Goal: Transaction & Acquisition: Book appointment/travel/reservation

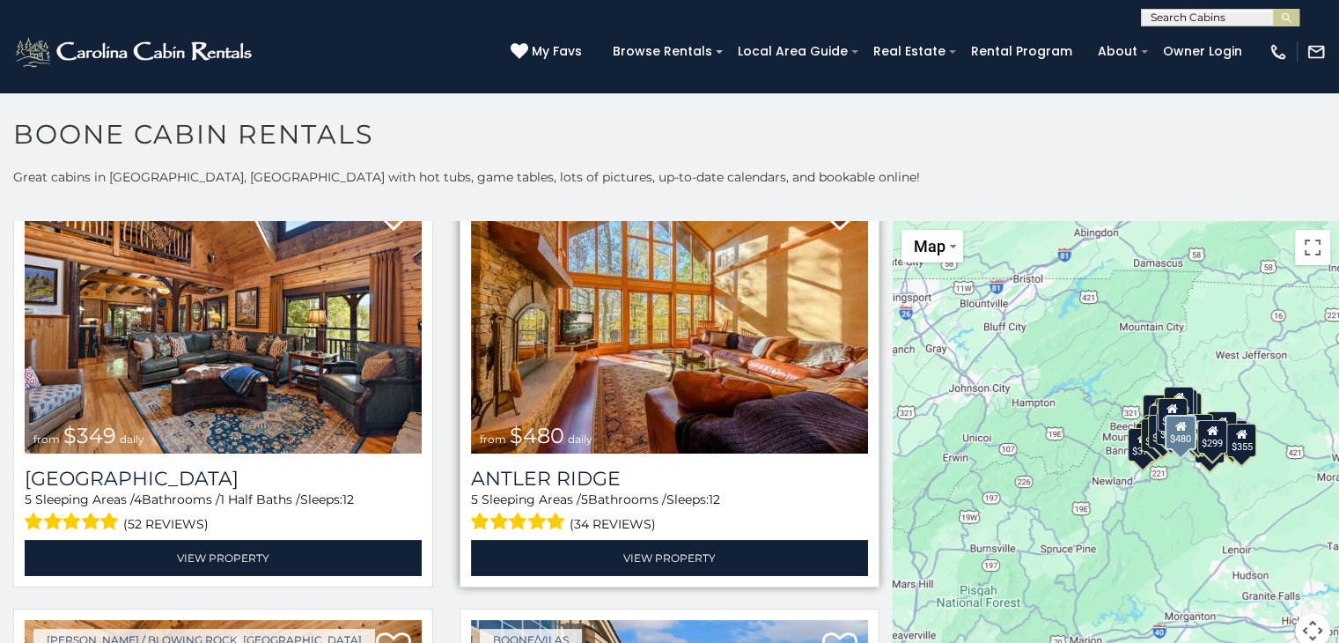
scroll to position [88, 0]
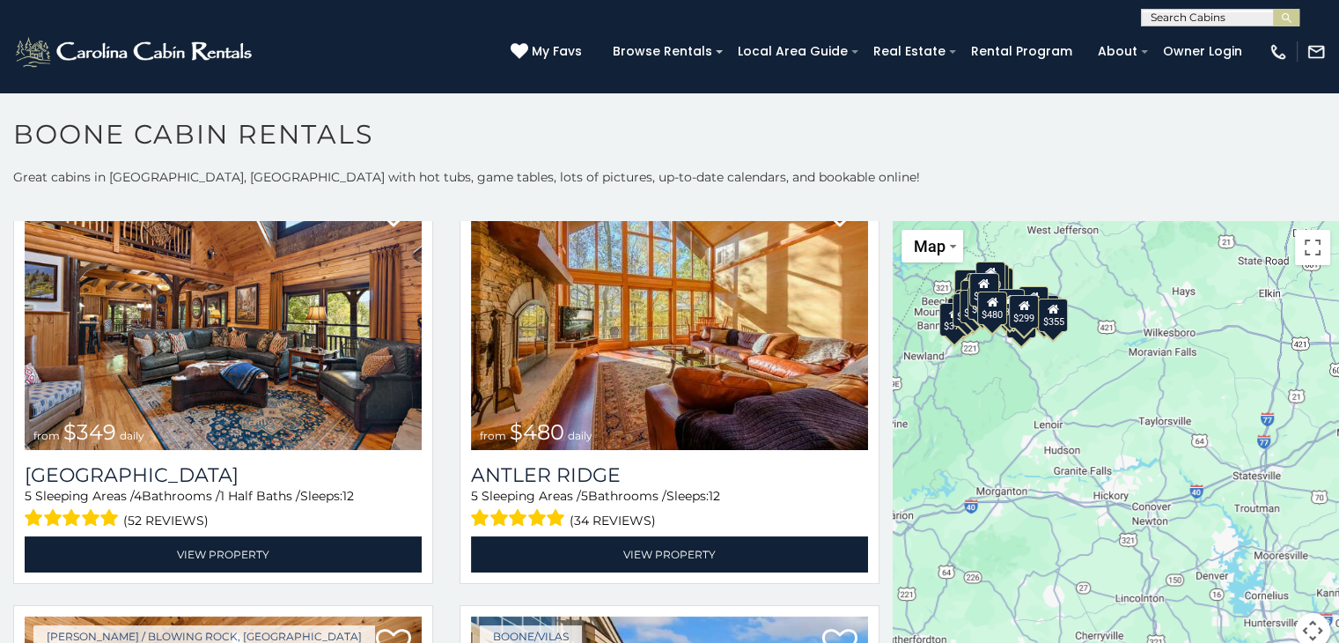
drag, startPoint x: 1193, startPoint y: 530, endPoint x: 1005, endPoint y: 401, distance: 228.6
click at [1005, 401] on div "$349 $480 $315 $425 $565 $355 $635 $675 $930 $400 $451 $330 $400 $485 $460 $395…" at bounding box center [1116, 445] width 446 height 448
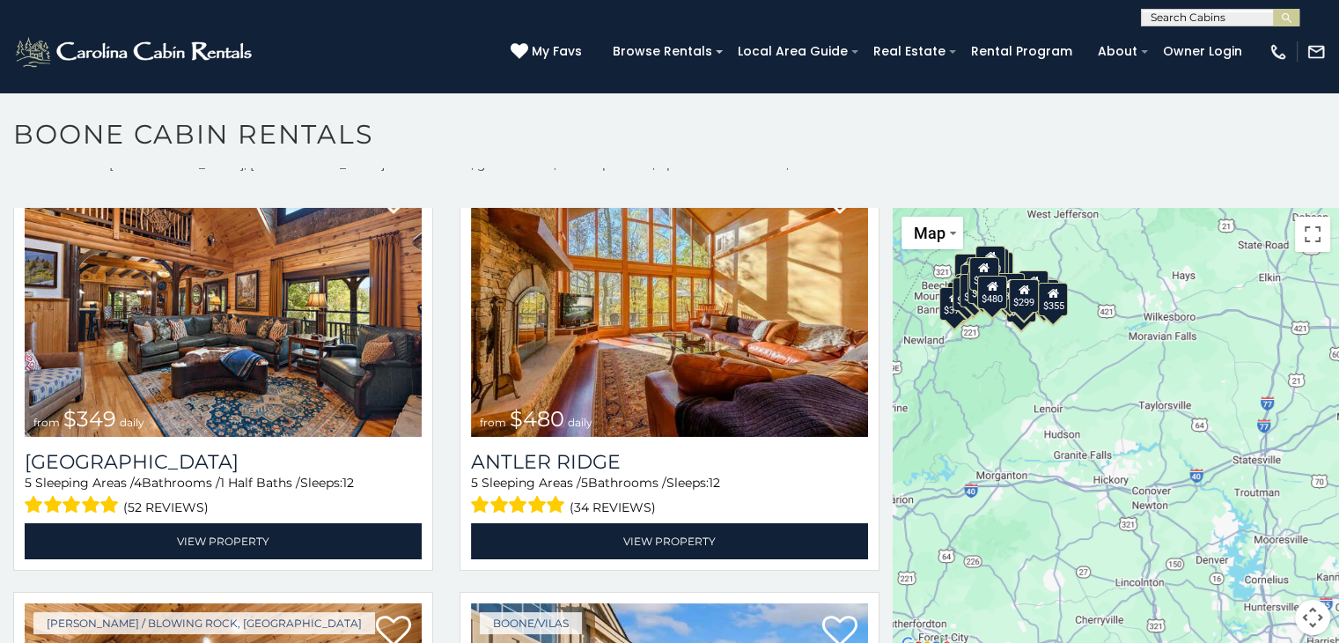
scroll to position [17, 0]
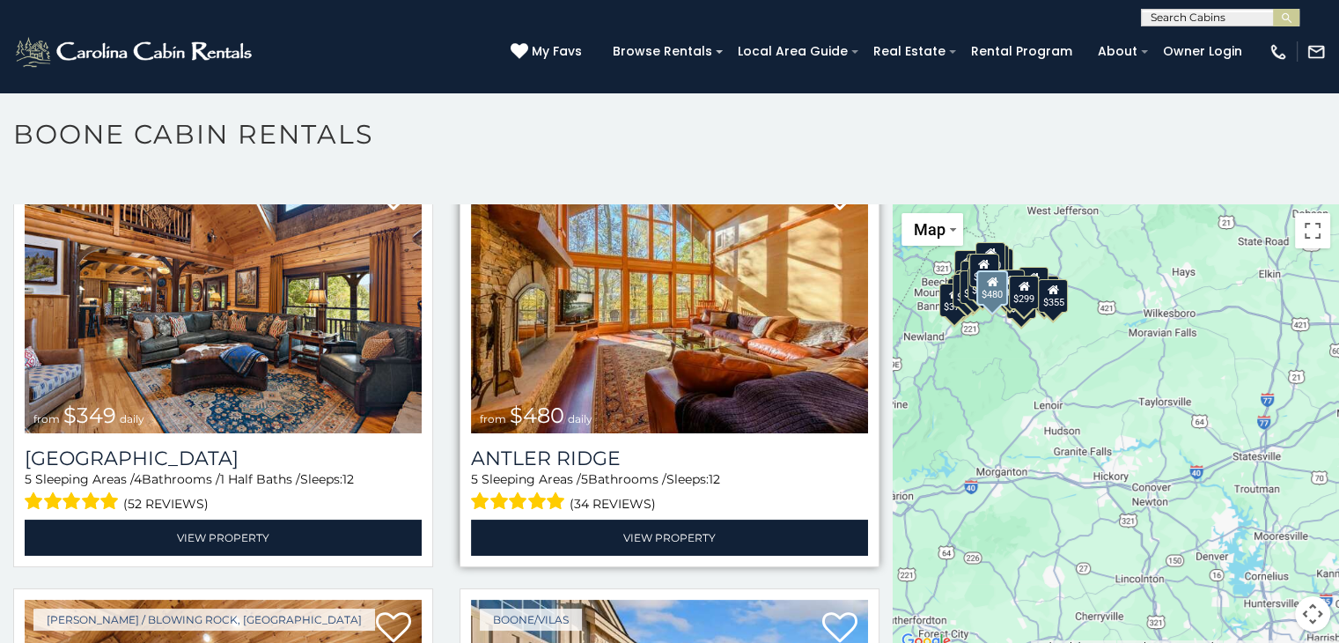
click at [651, 350] on img at bounding box center [669, 300] width 397 height 266
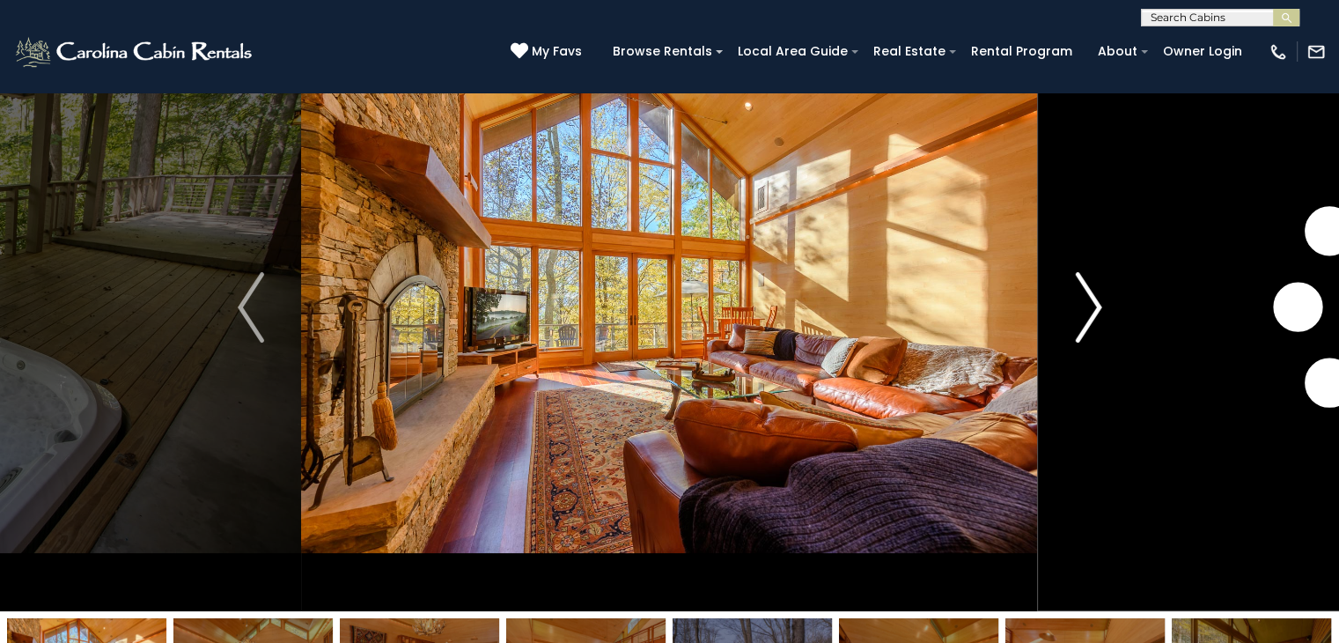
click at [1092, 300] on img "Next" at bounding box center [1088, 307] width 26 height 70
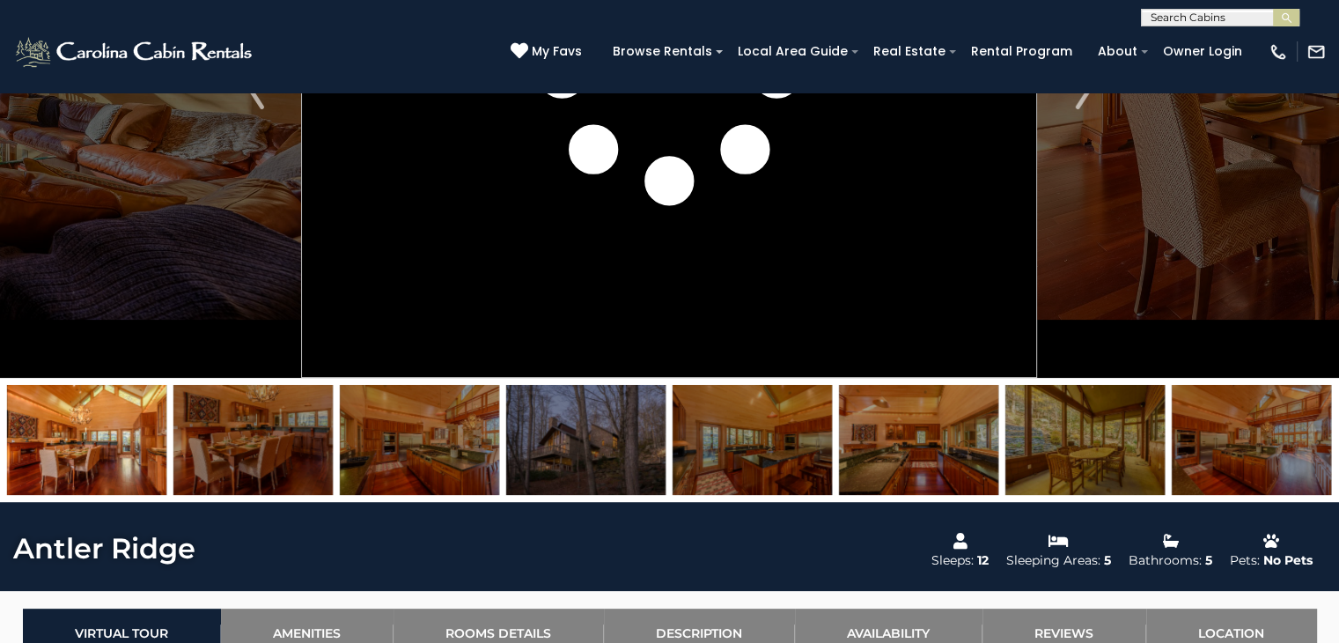
scroll to position [352, 0]
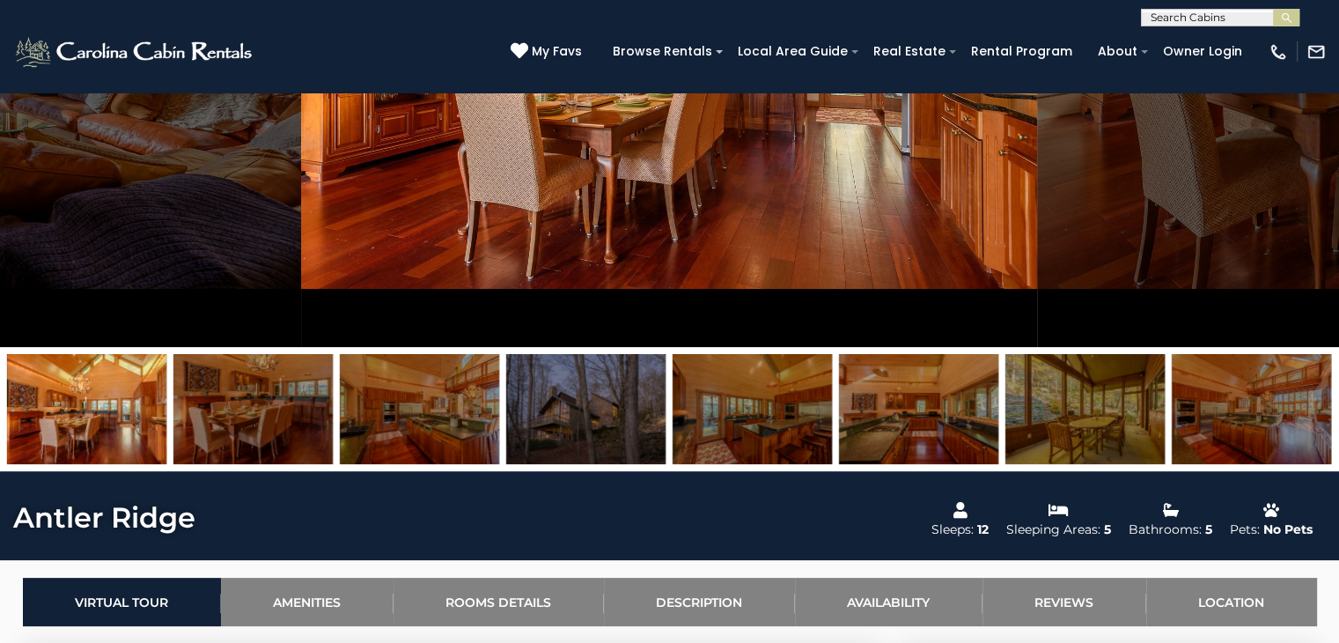
click at [595, 413] on img at bounding box center [585, 409] width 159 height 110
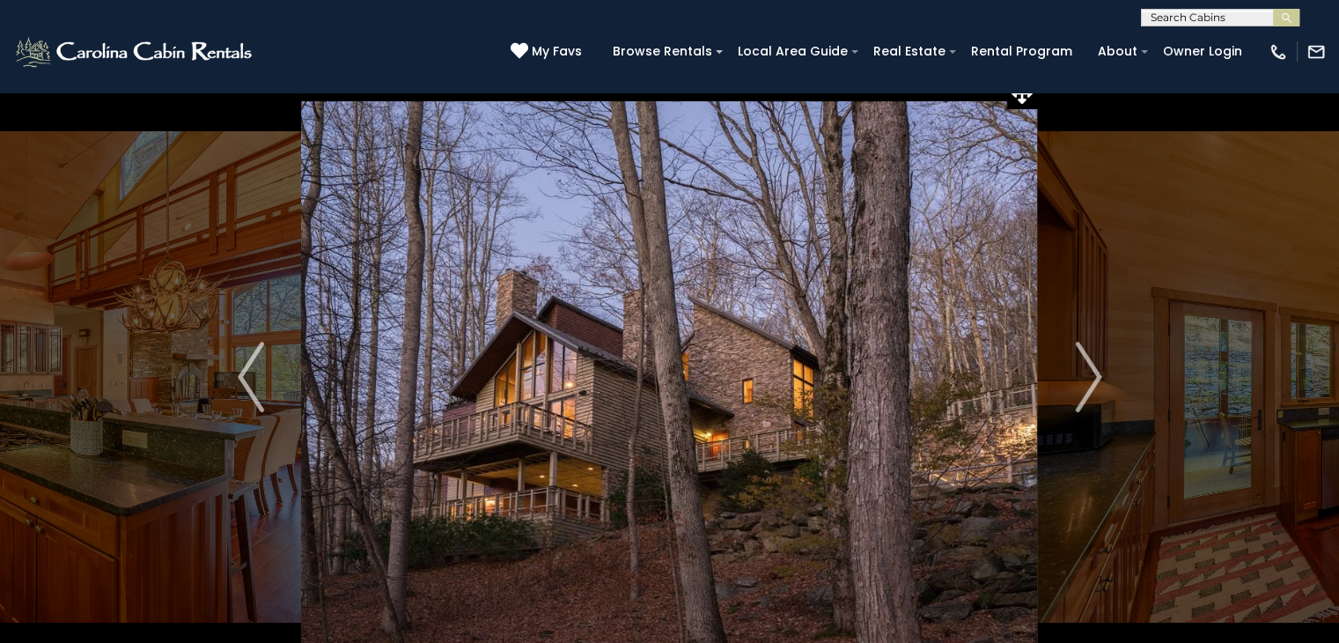
scroll to position [0, 0]
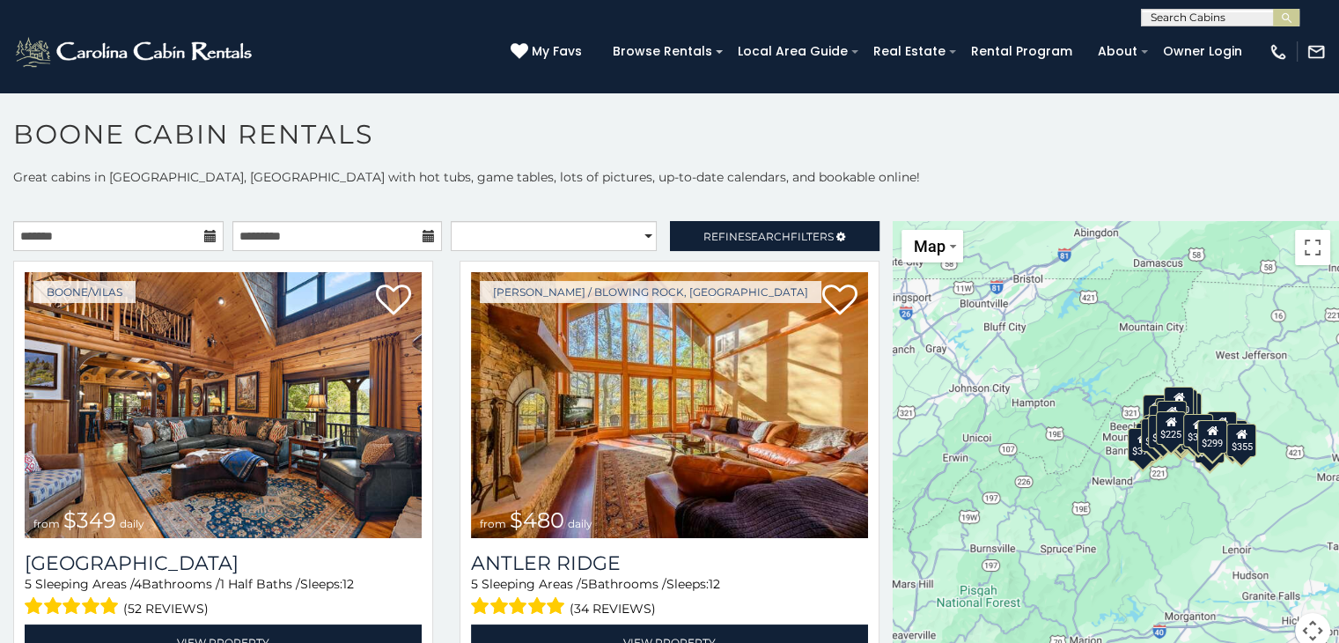
scroll to position [9, 0]
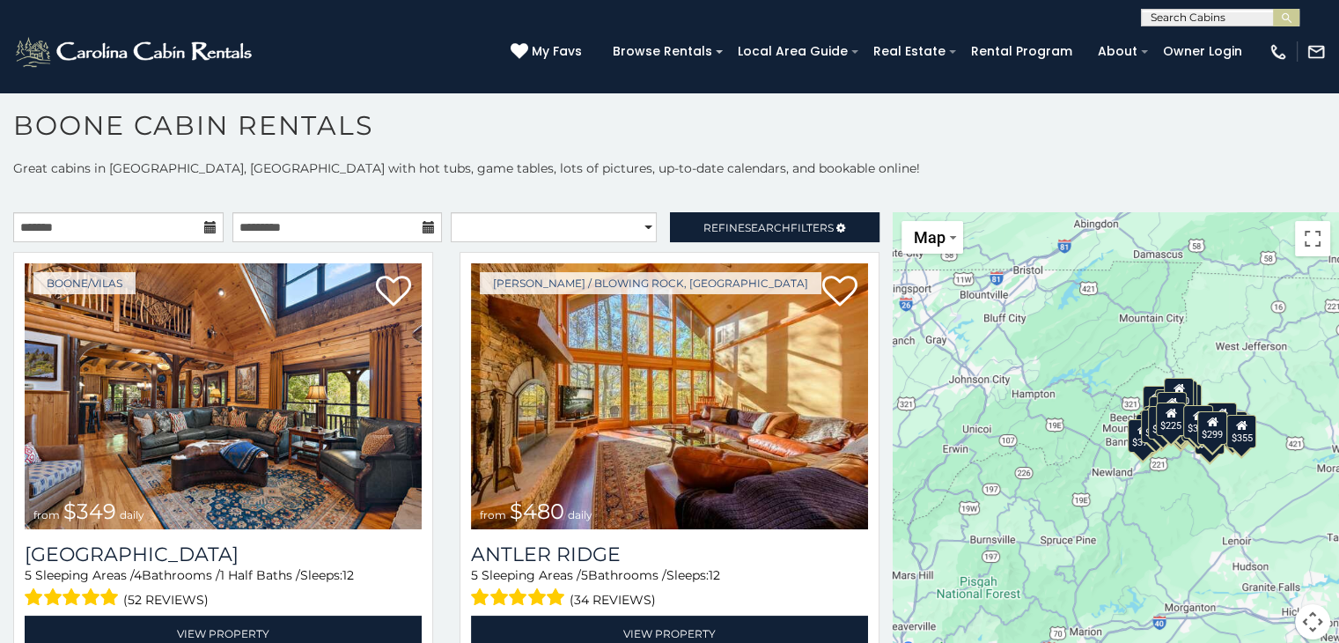
click at [838, 109] on h1 "Boone Cabin Rentals" at bounding box center [669, 134] width 1339 height 50
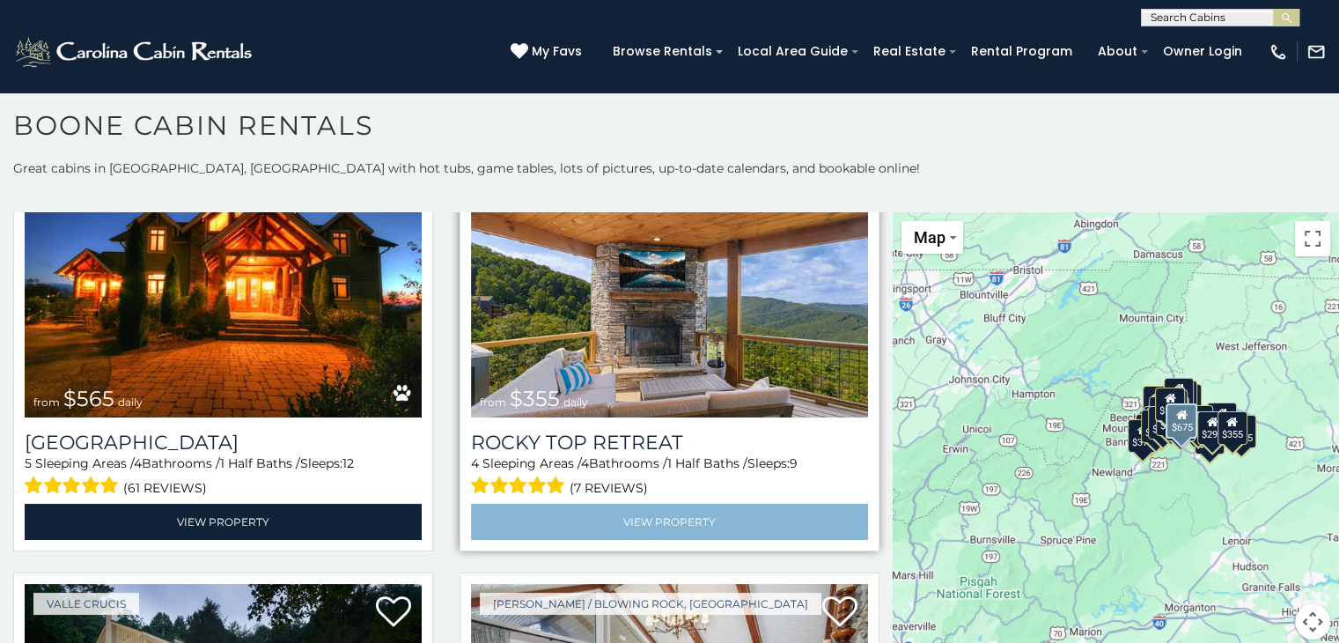
scroll to position [968, 0]
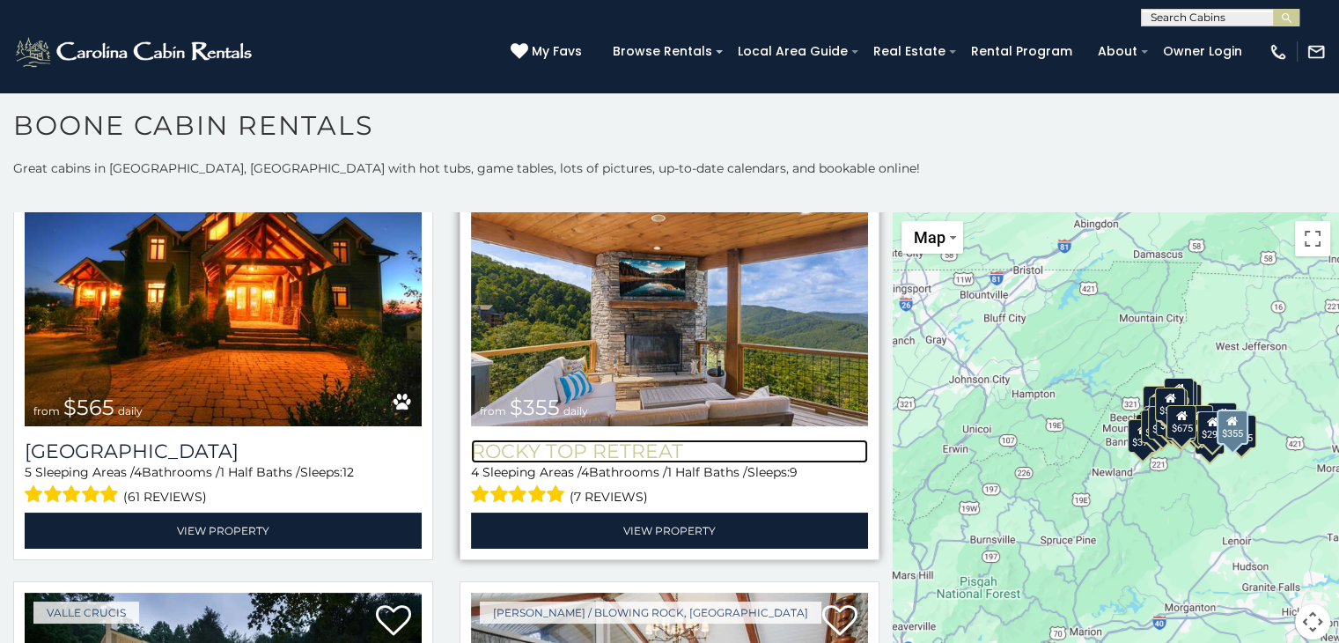
click at [574, 439] on h3 "Rocky Top Retreat" at bounding box center [669, 451] width 397 height 24
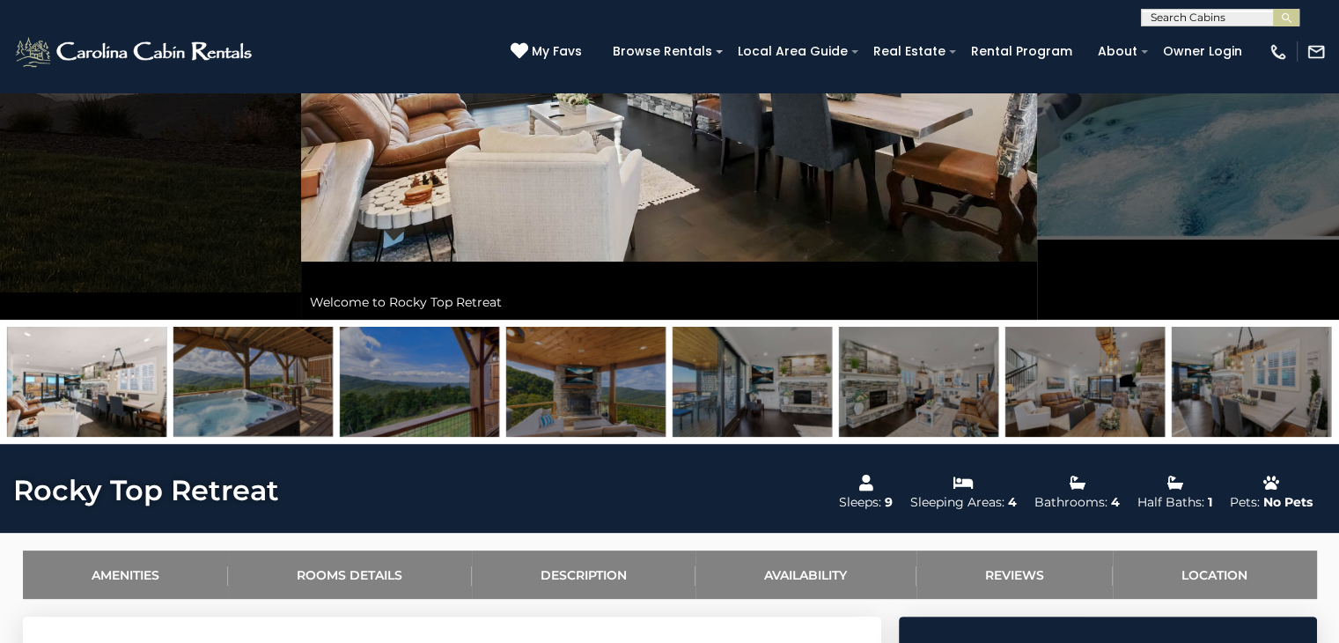
scroll to position [352, 0]
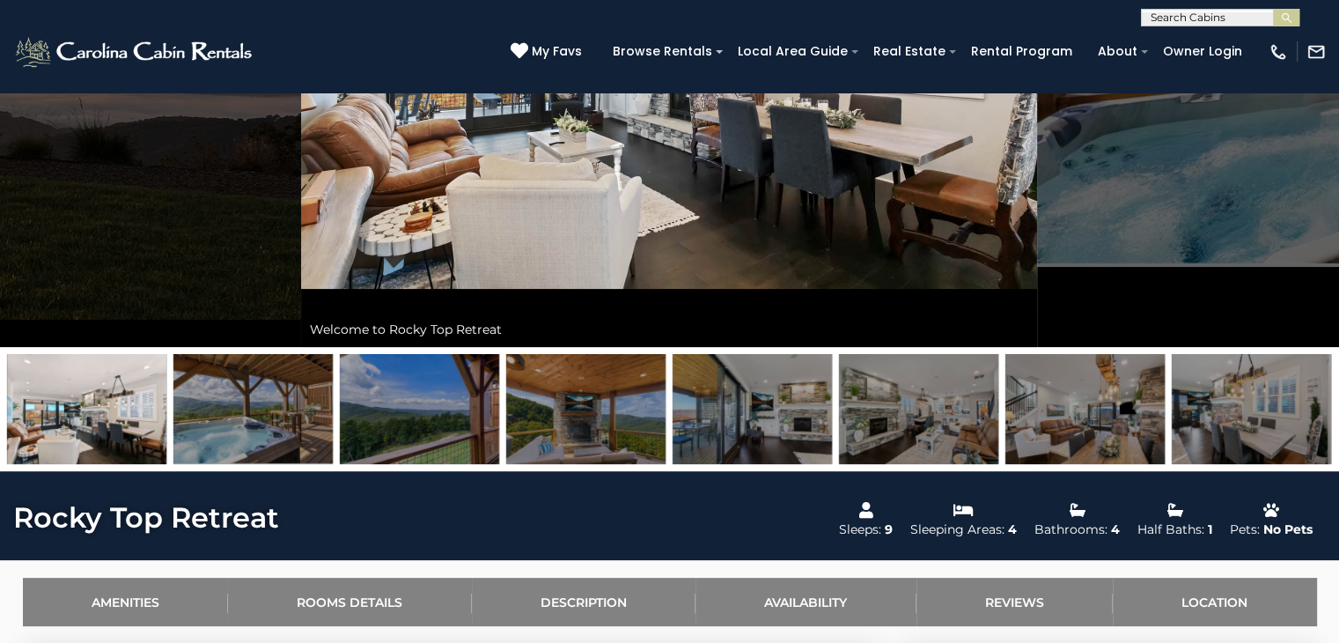
click at [627, 427] on img at bounding box center [585, 409] width 159 height 110
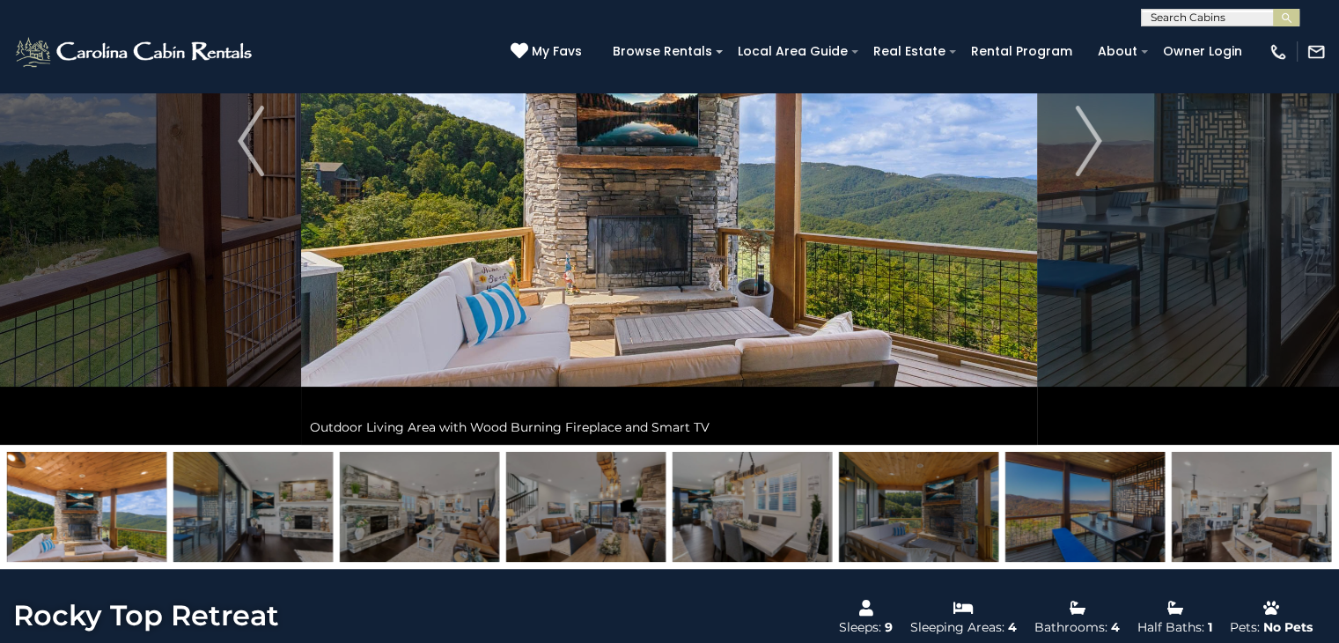
scroll to position [264, 0]
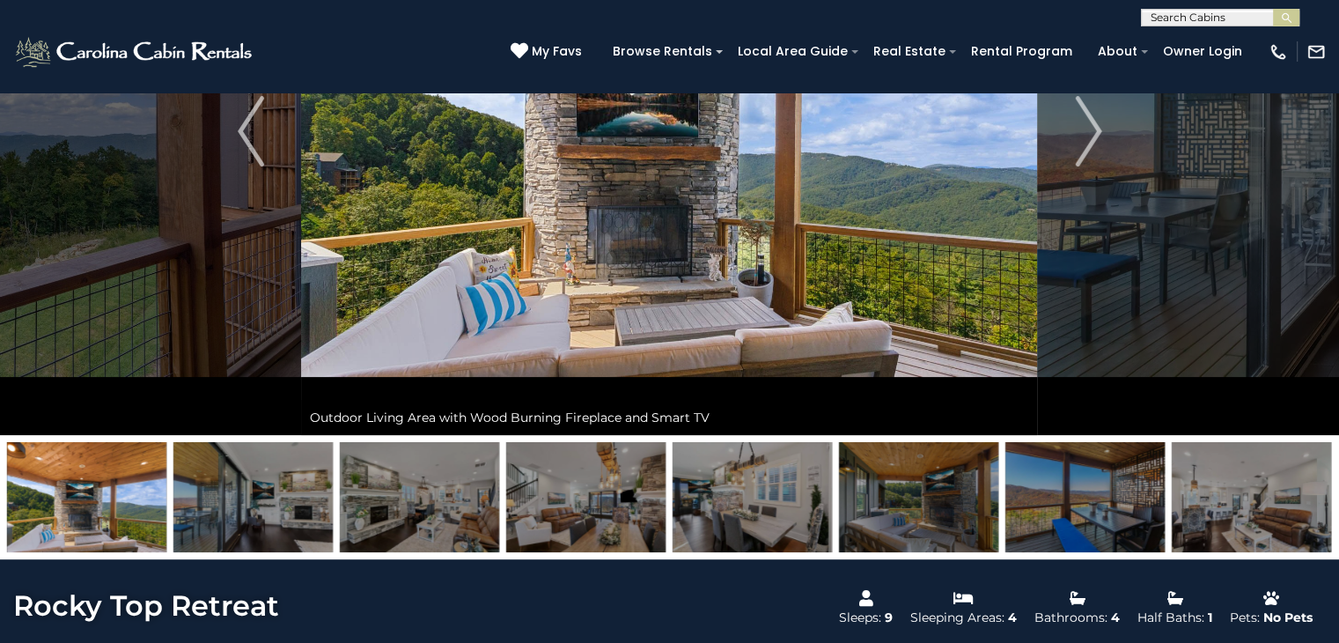
click at [925, 494] on img at bounding box center [918, 497] width 159 height 110
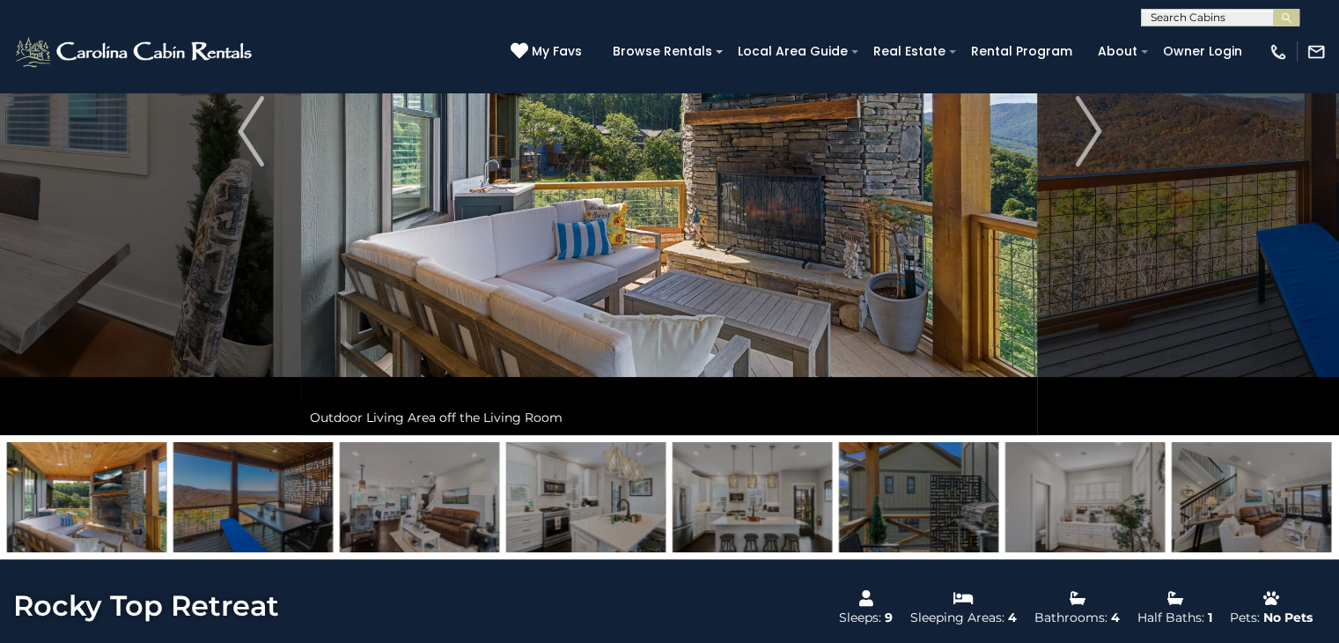
click at [419, 511] on img at bounding box center [419, 497] width 159 height 110
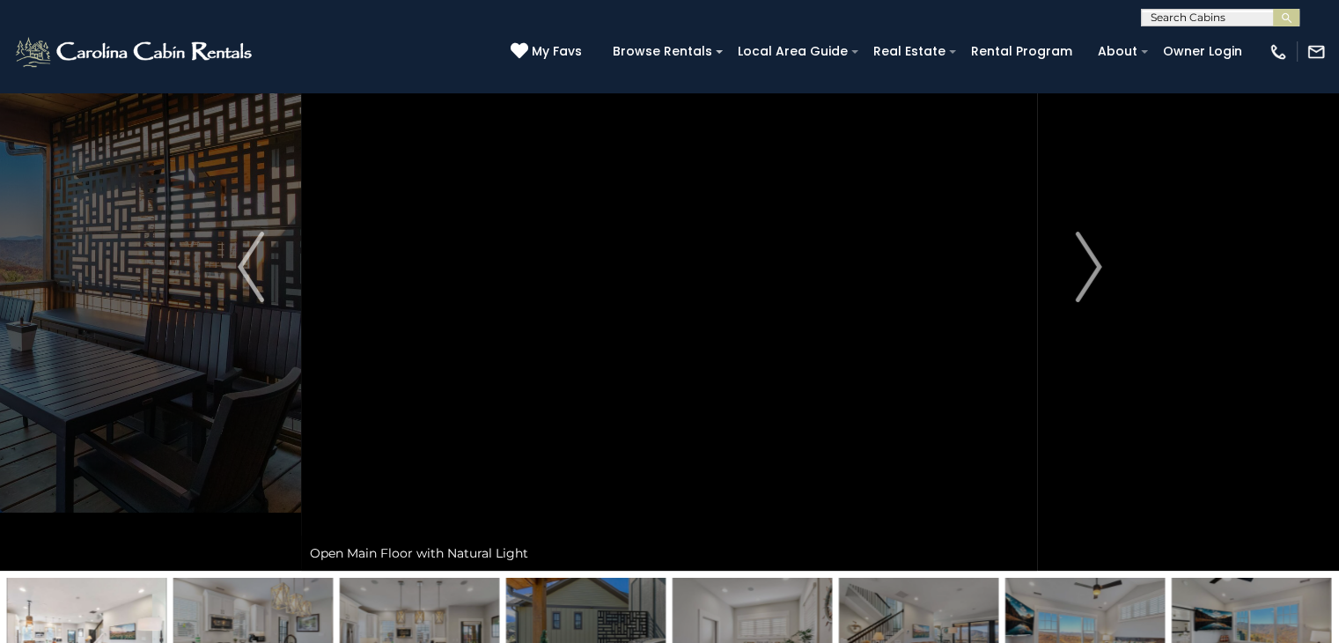
scroll to position [0, 0]
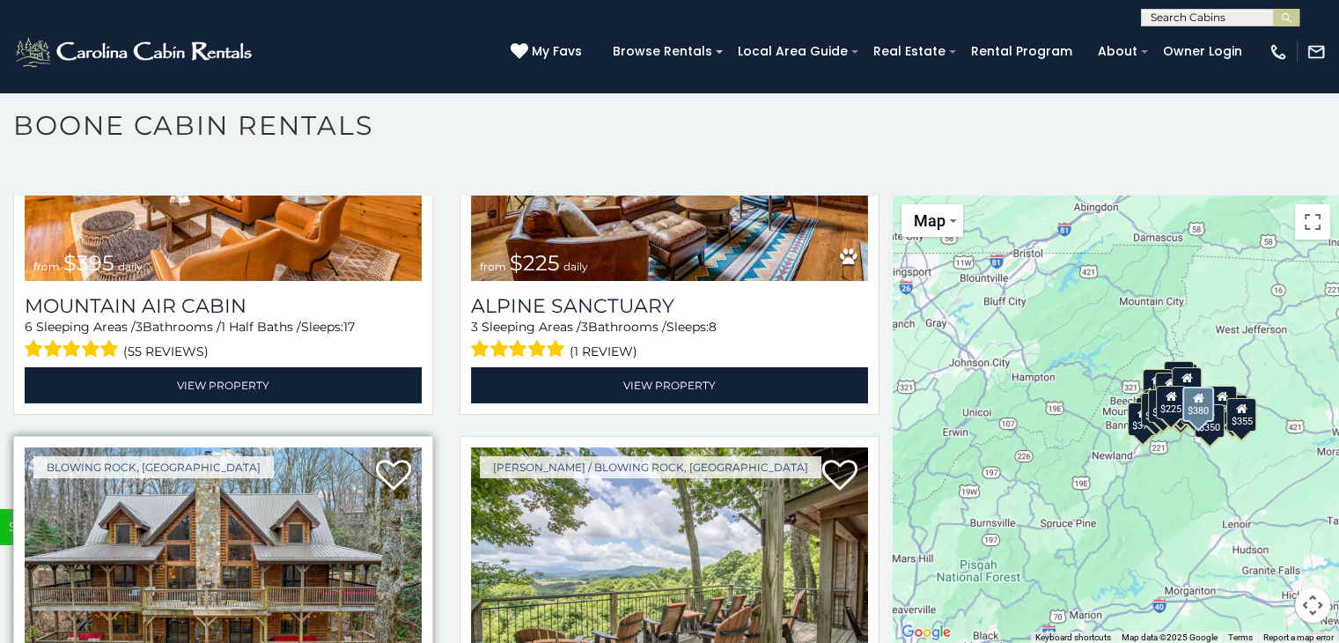
scroll to position [5635, 0]
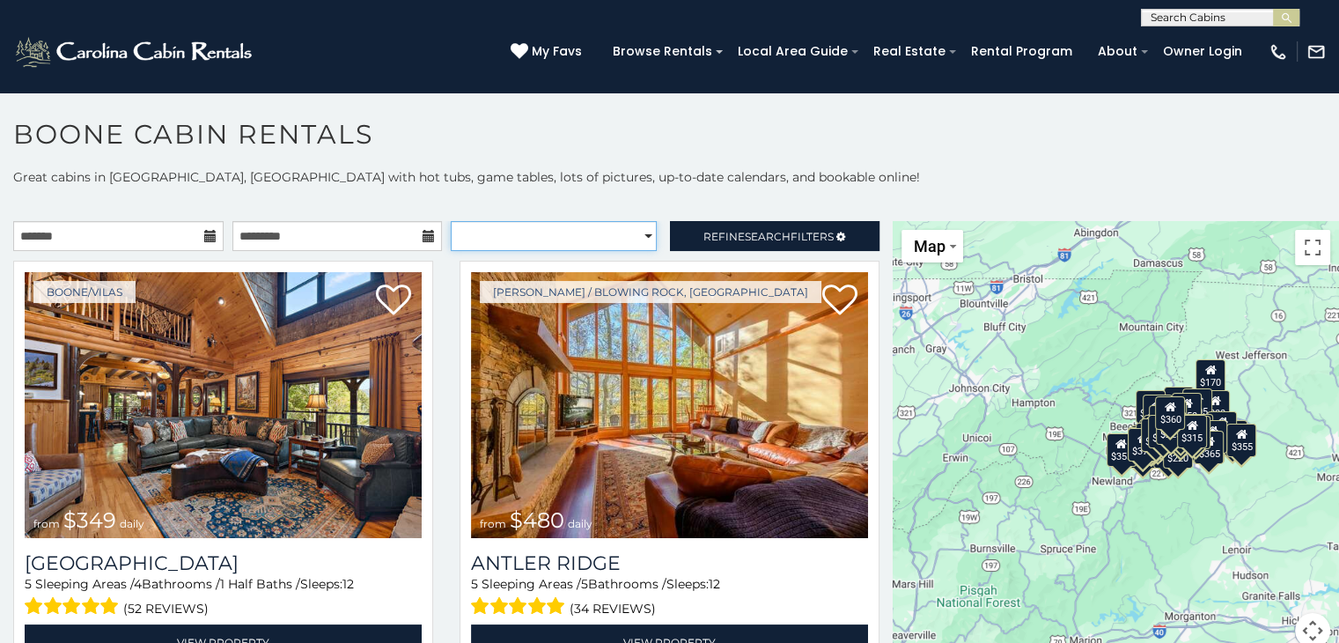
click at [634, 233] on select "**********" at bounding box center [554, 236] width 206 height 30
click at [782, 146] on h1 "Boone Cabin Rentals" at bounding box center [669, 143] width 1339 height 50
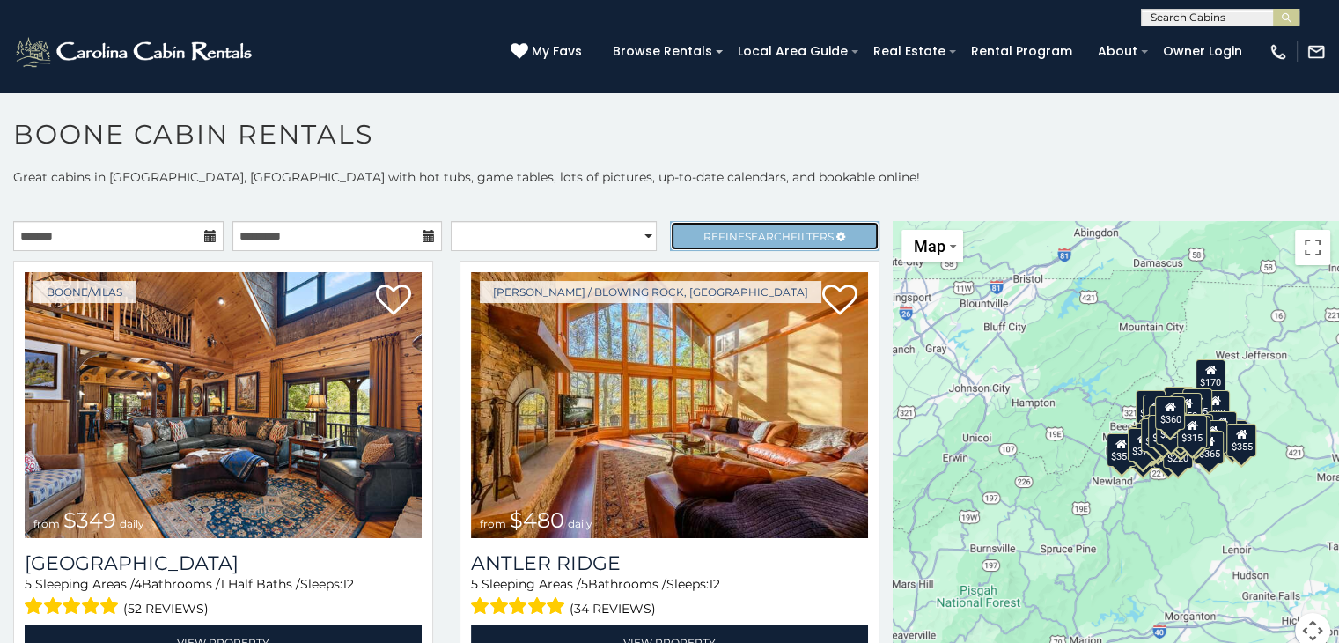
click at [785, 226] on link "Refine Search Filters" at bounding box center [775, 236] width 210 height 30
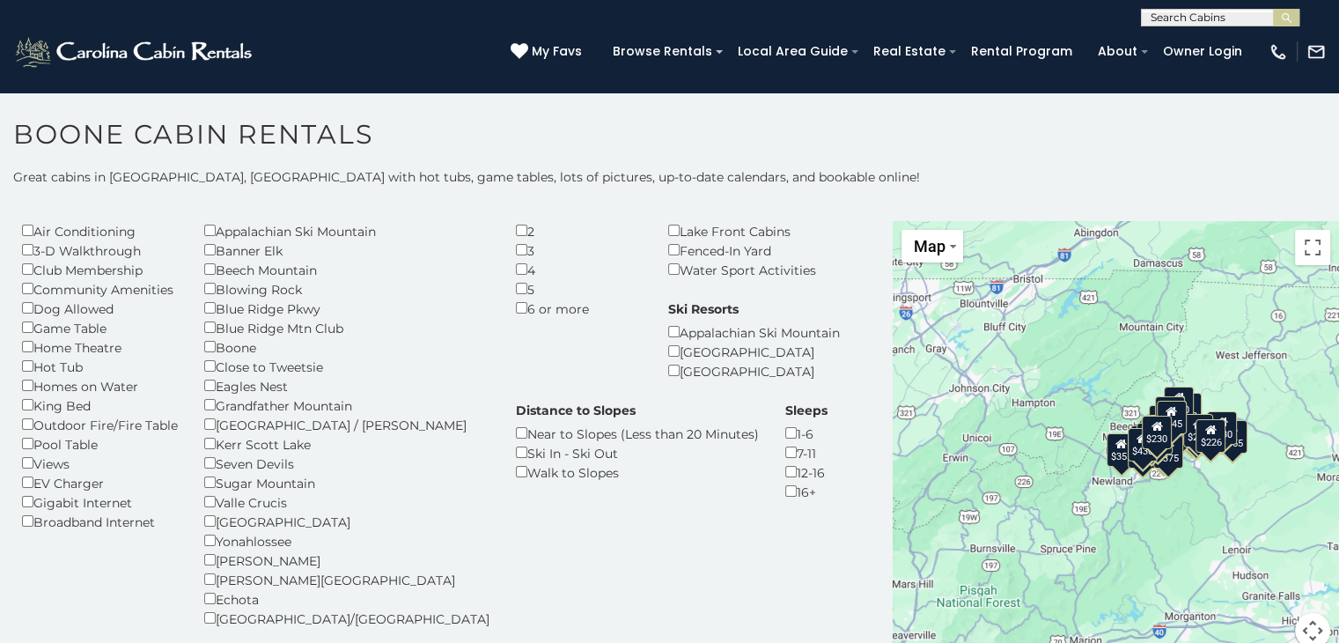
scroll to position [88, 0]
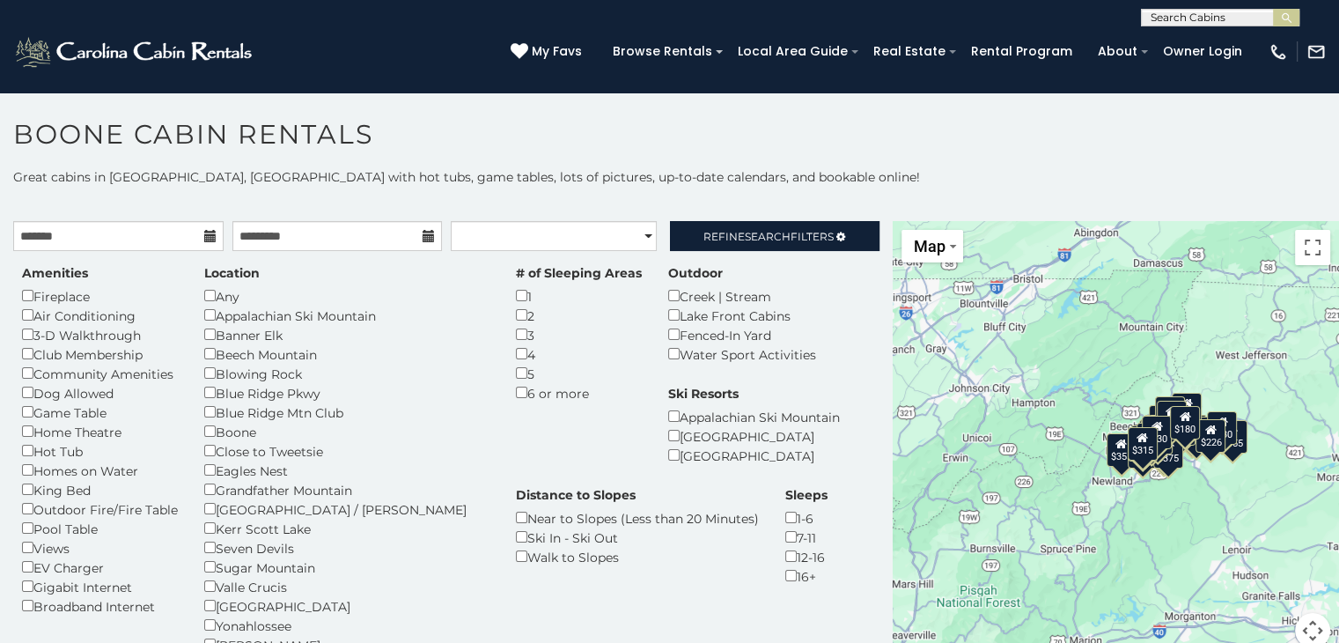
click at [784, 152] on h1 "Boone Cabin Rentals" at bounding box center [669, 143] width 1339 height 50
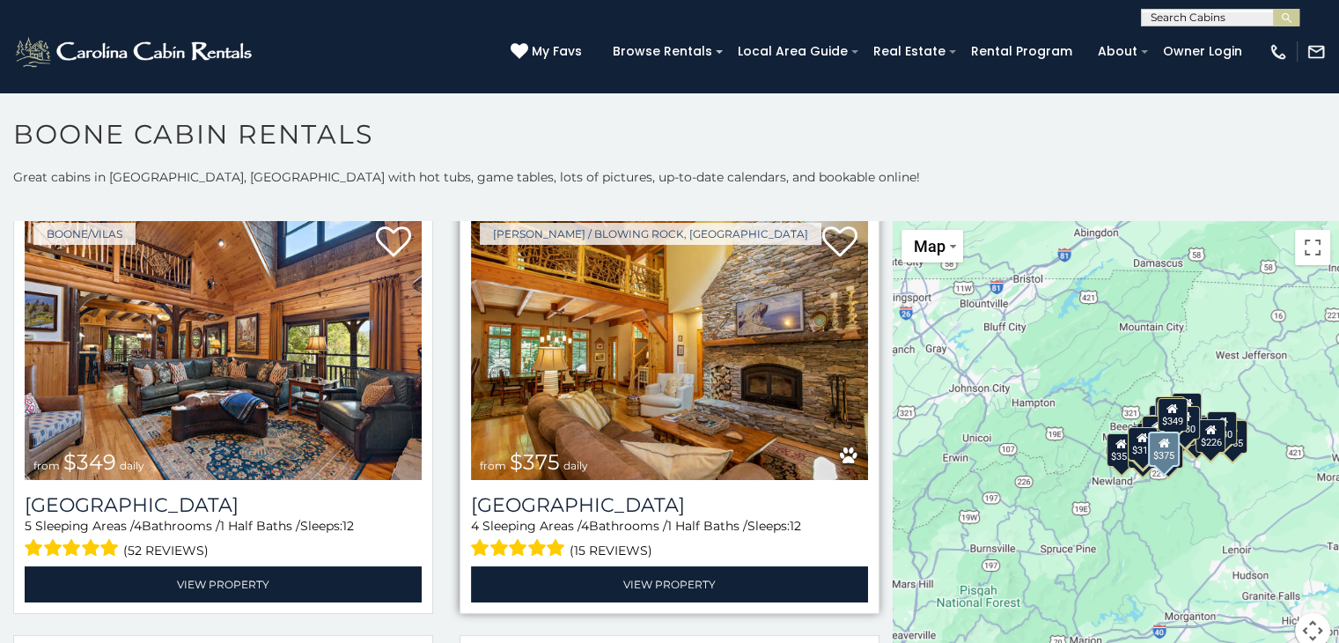
scroll to position [528, 0]
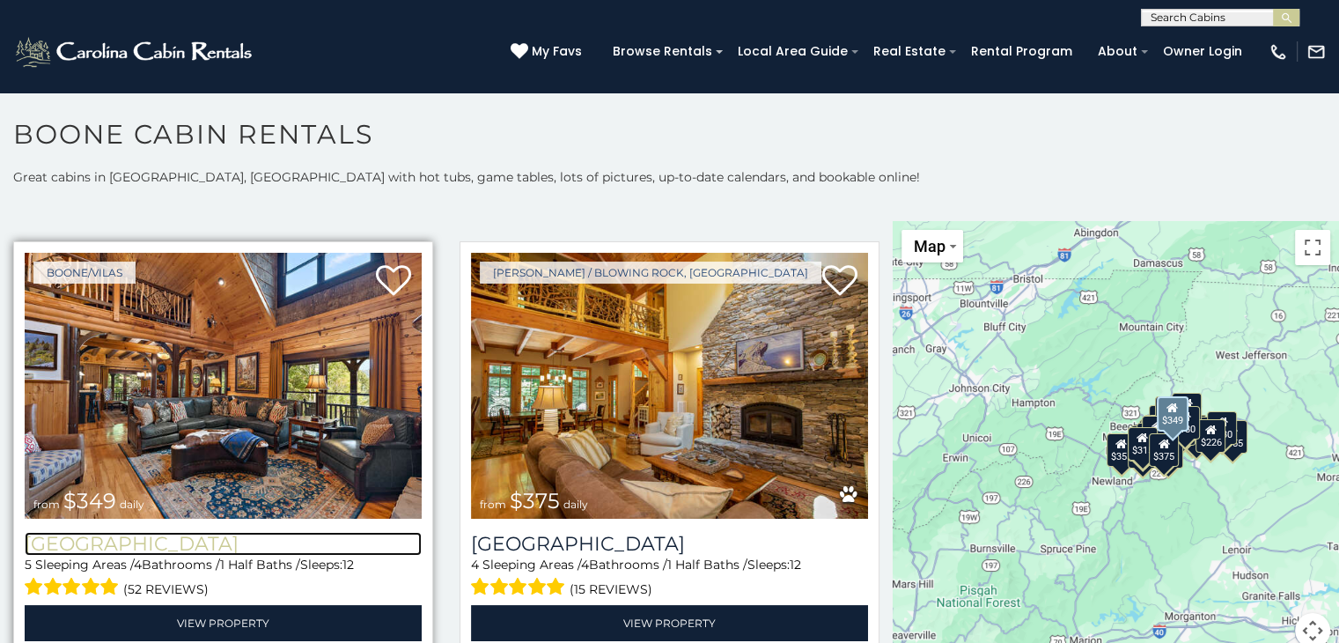
click at [244, 533] on h3 "Diamond Creek Lodge" at bounding box center [223, 544] width 397 height 24
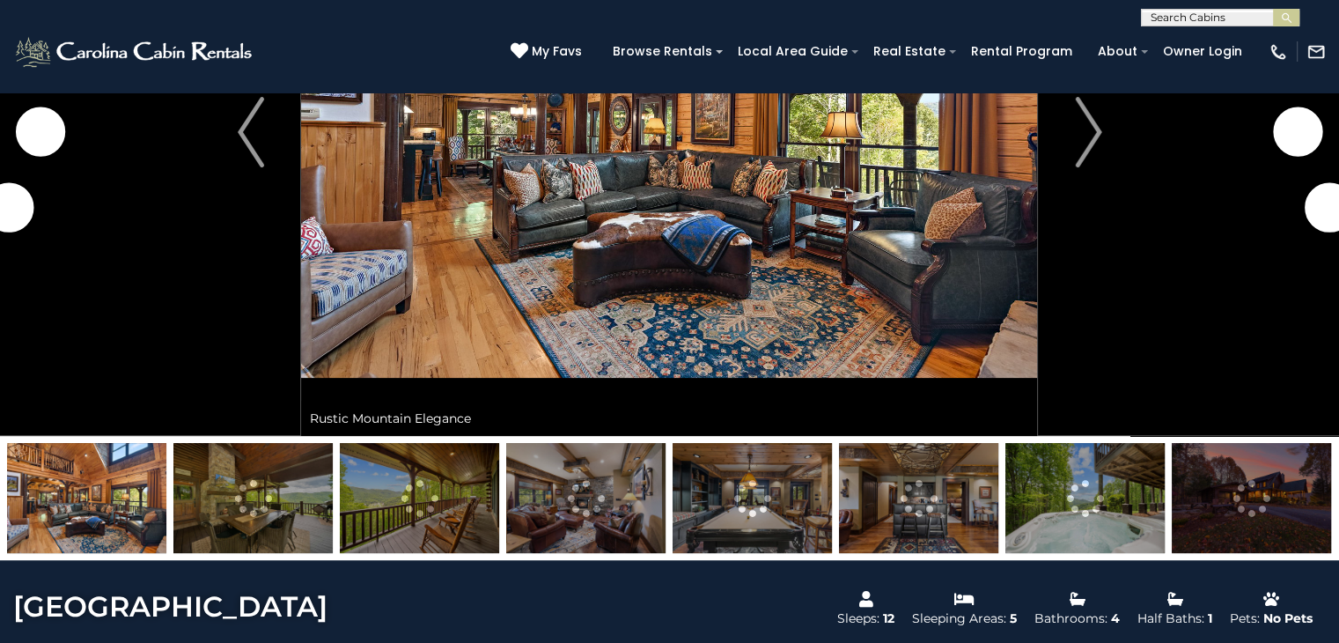
scroll to position [264, 0]
click at [245, 523] on img at bounding box center [252, 497] width 159 height 110
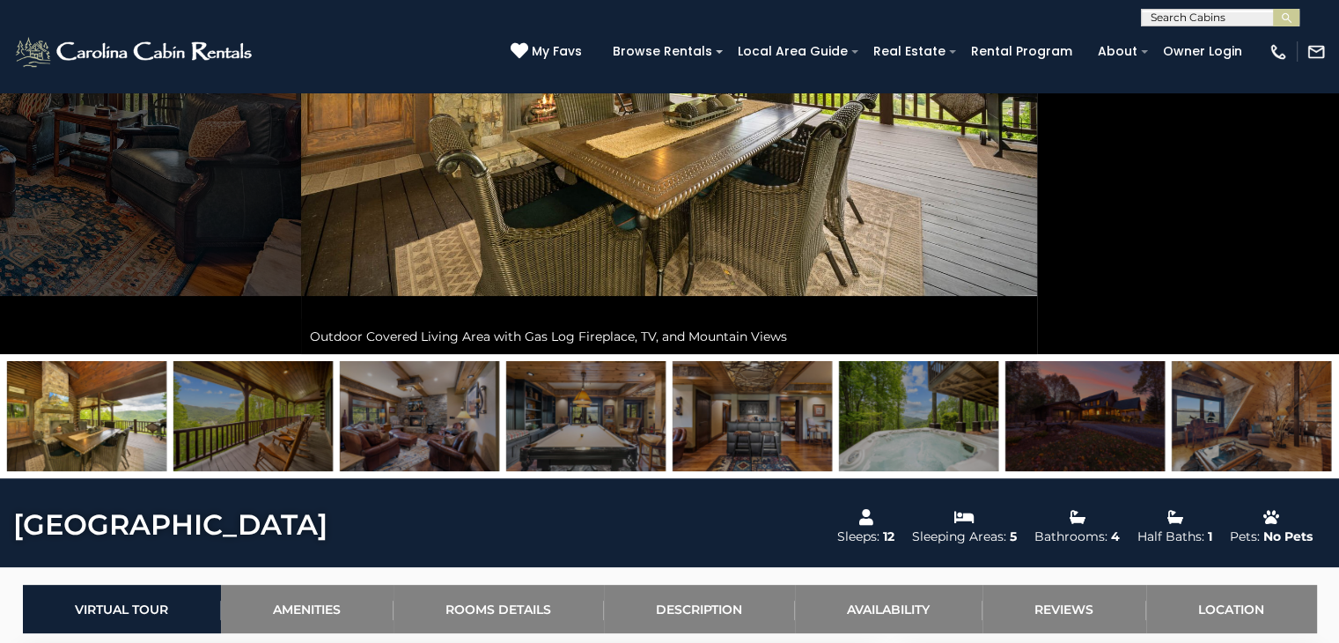
scroll to position [352, 0]
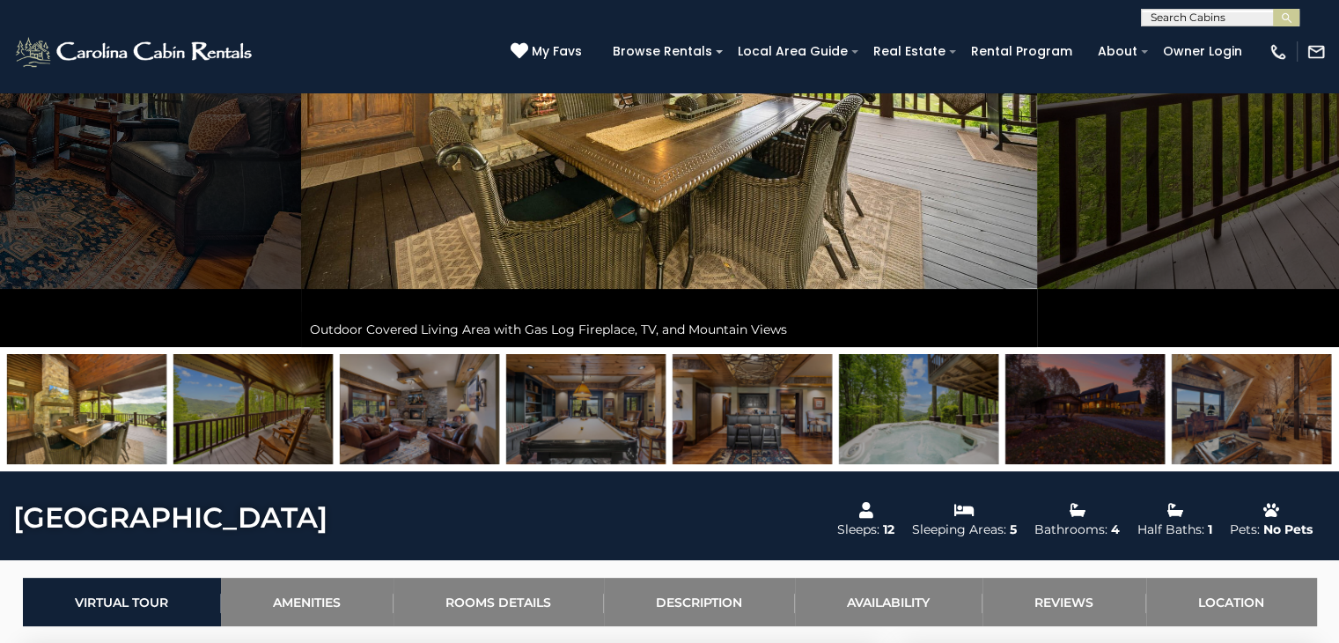
click at [902, 419] on img at bounding box center [918, 409] width 159 height 110
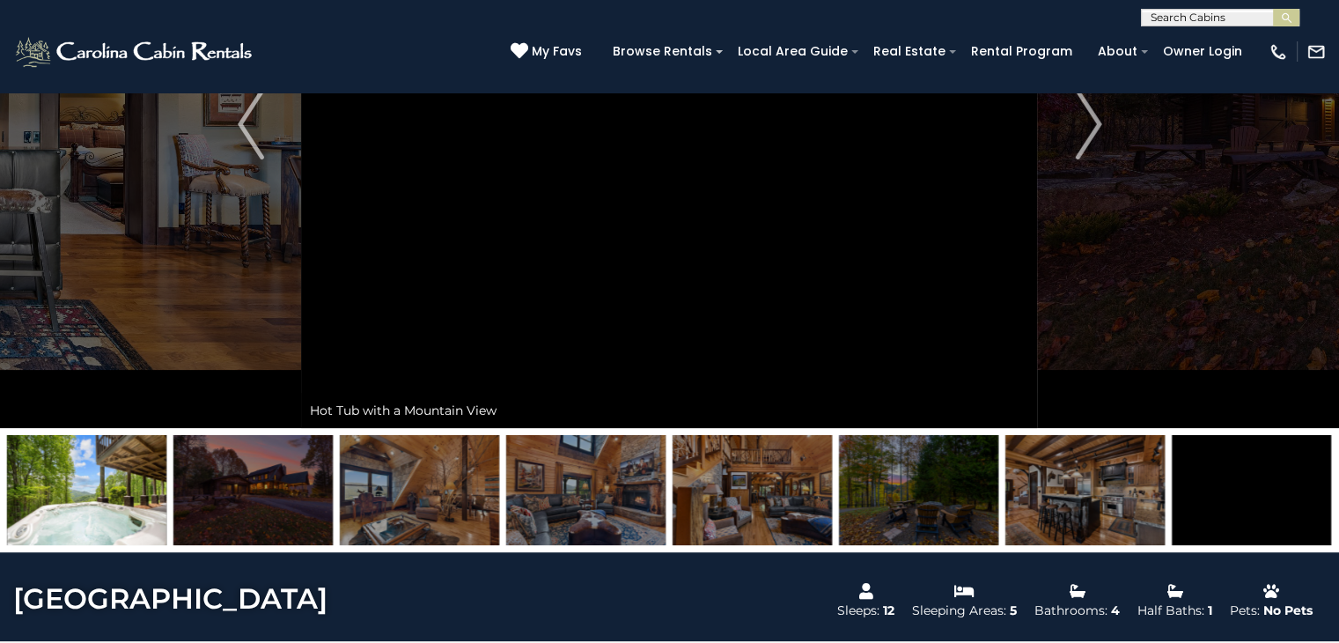
scroll to position [176, 0]
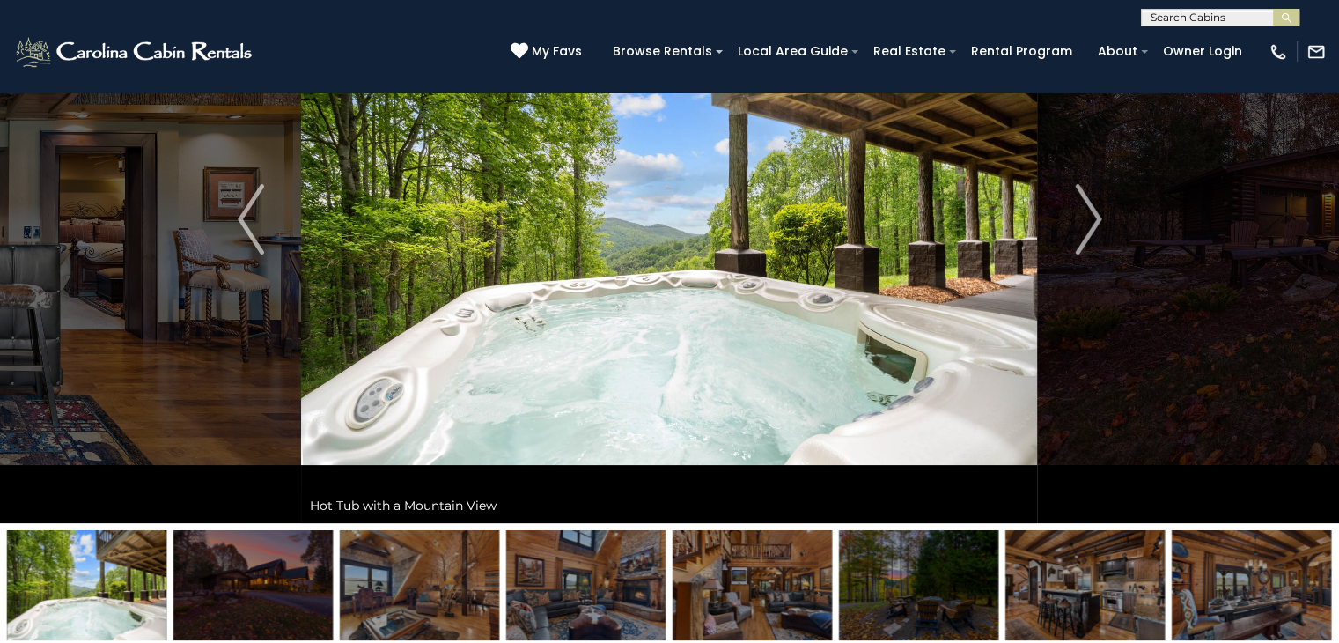
click at [891, 583] on img at bounding box center [918, 585] width 159 height 110
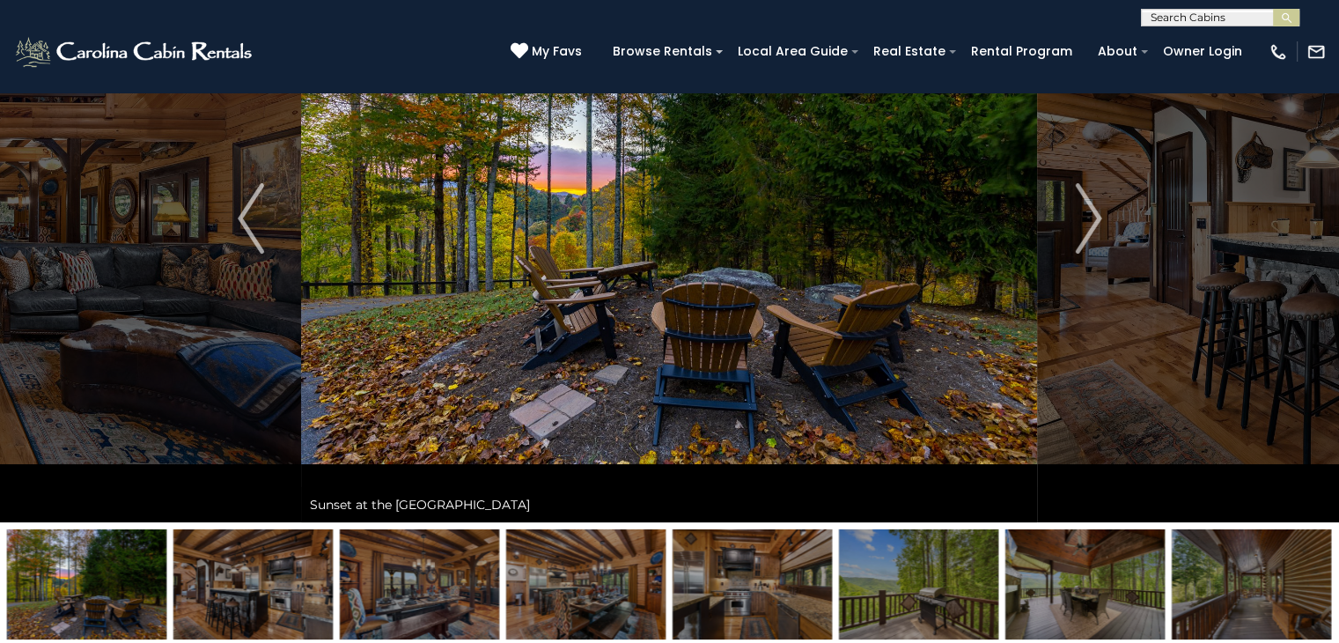
scroll to position [264, 0]
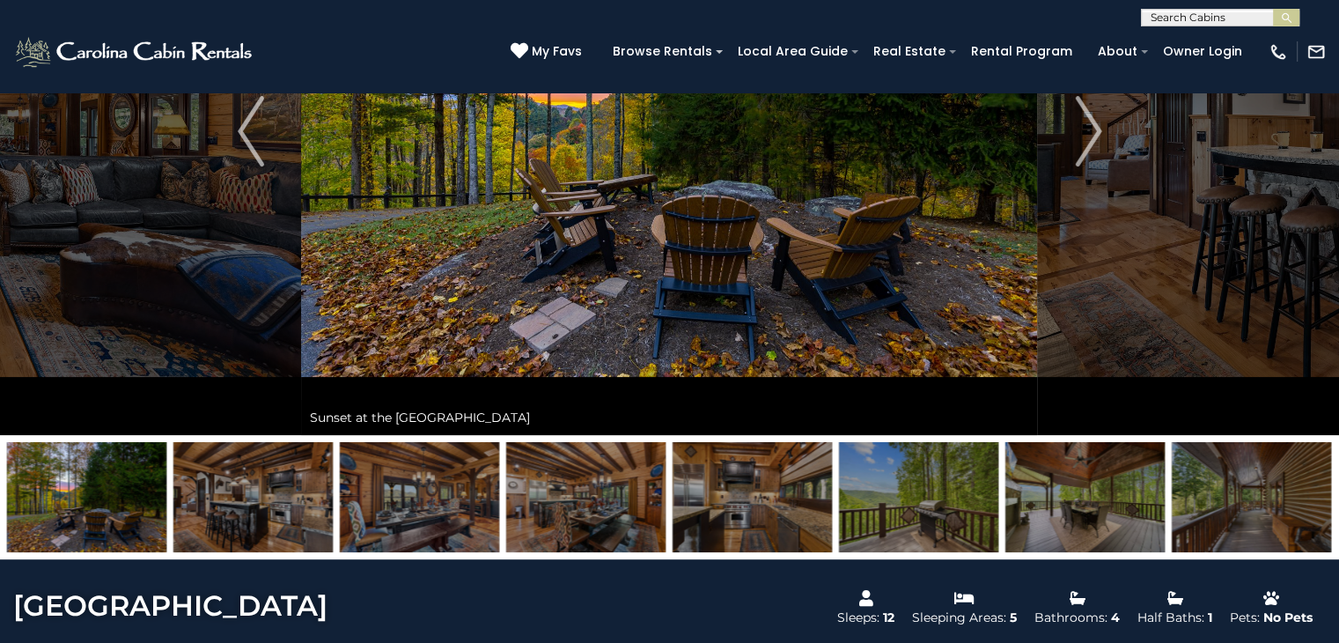
click at [1110, 509] on img at bounding box center [1084, 497] width 159 height 110
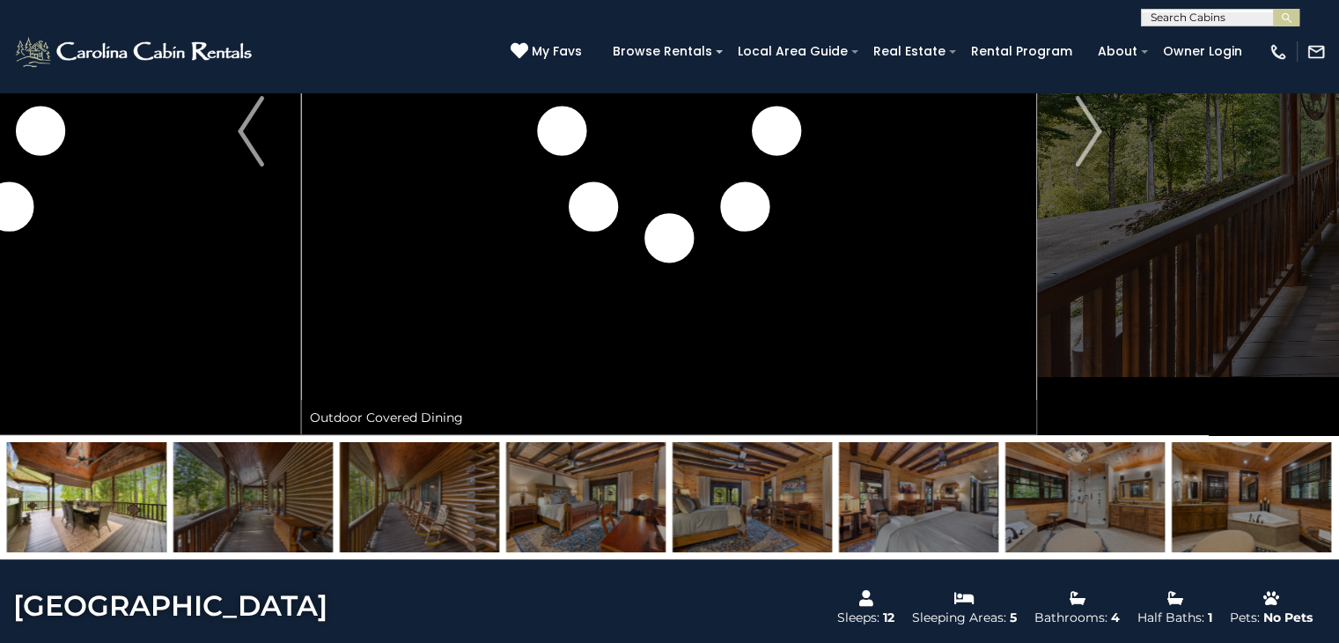
click at [1290, 526] on img at bounding box center [1251, 497] width 159 height 110
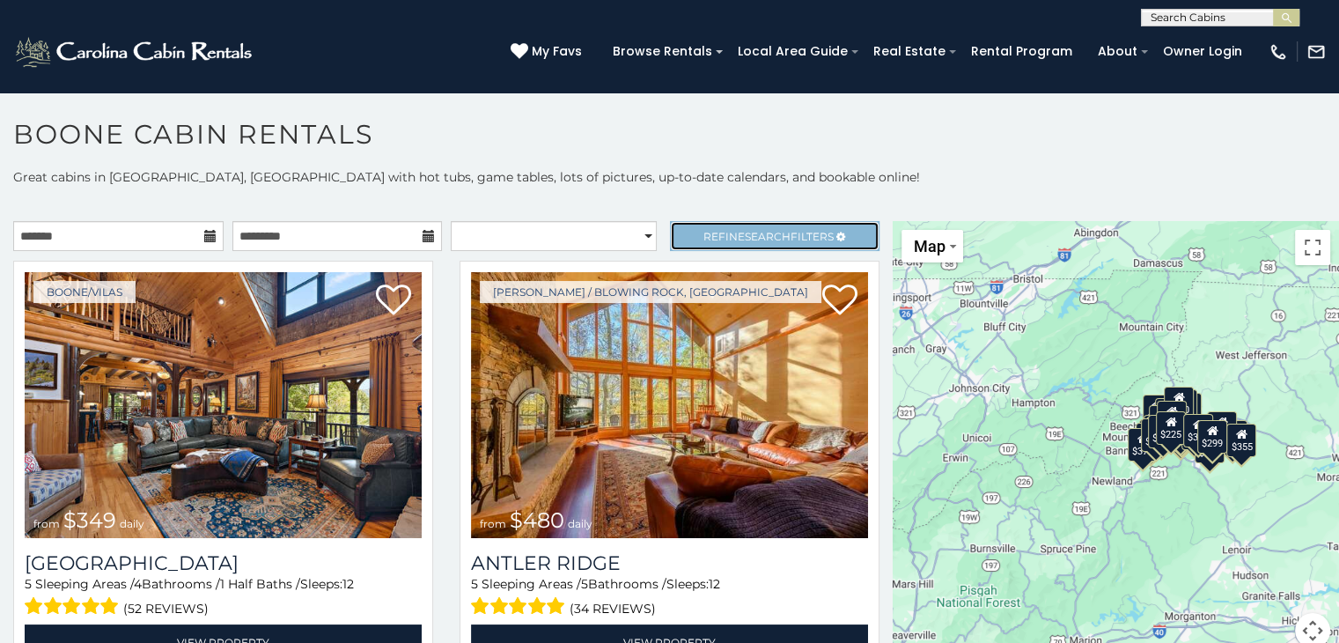
click at [802, 236] on span "Refine Search Filters" at bounding box center [768, 236] width 130 height 13
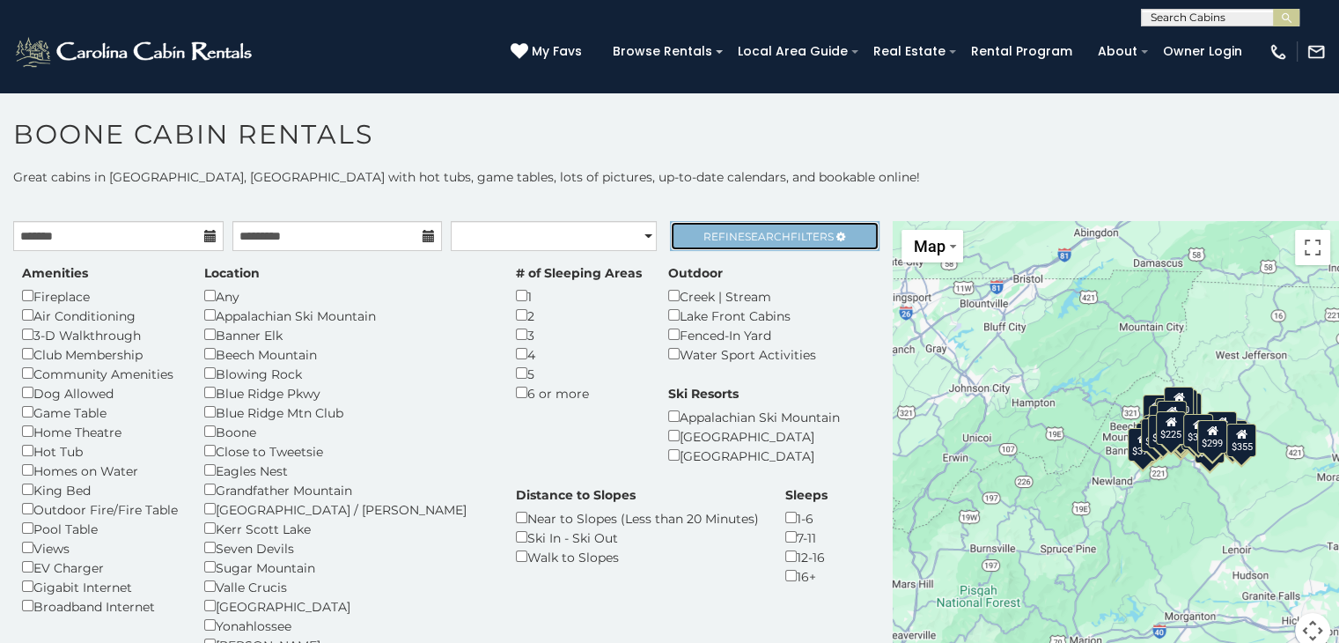
click at [786, 226] on link "Refine Search Filters" at bounding box center [775, 236] width 210 height 30
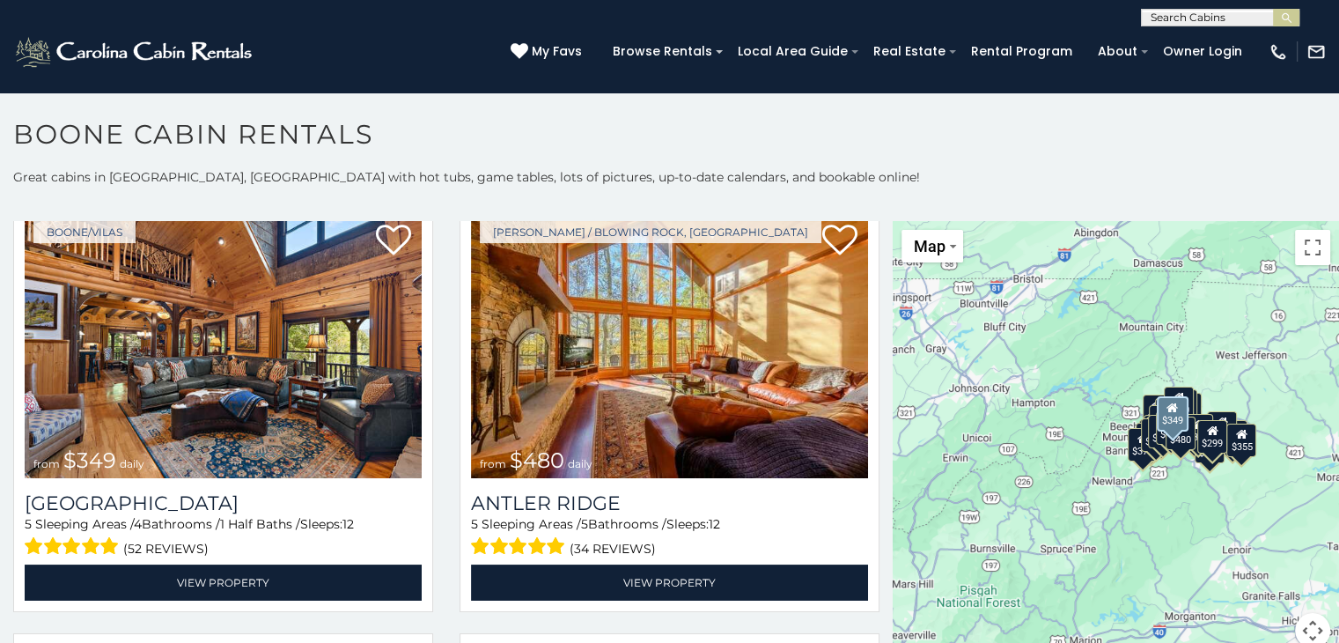
scroll to position [88, 0]
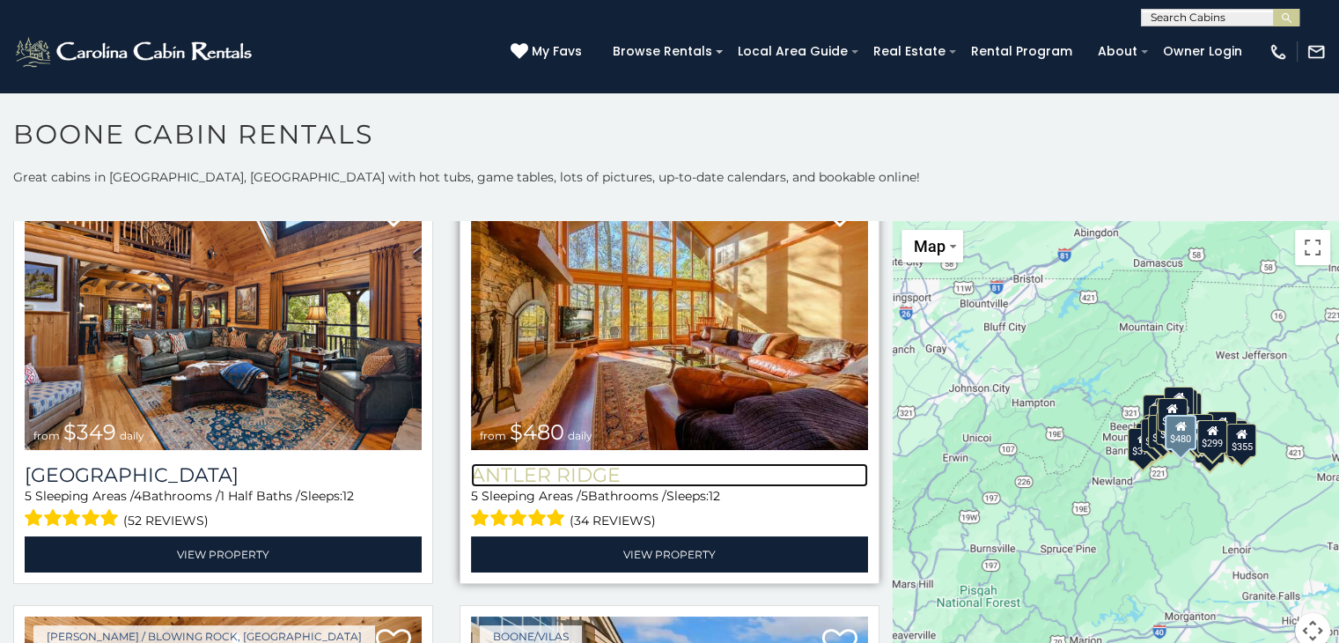
click at [585, 464] on h3 "Antler Ridge" at bounding box center [669, 475] width 397 height 24
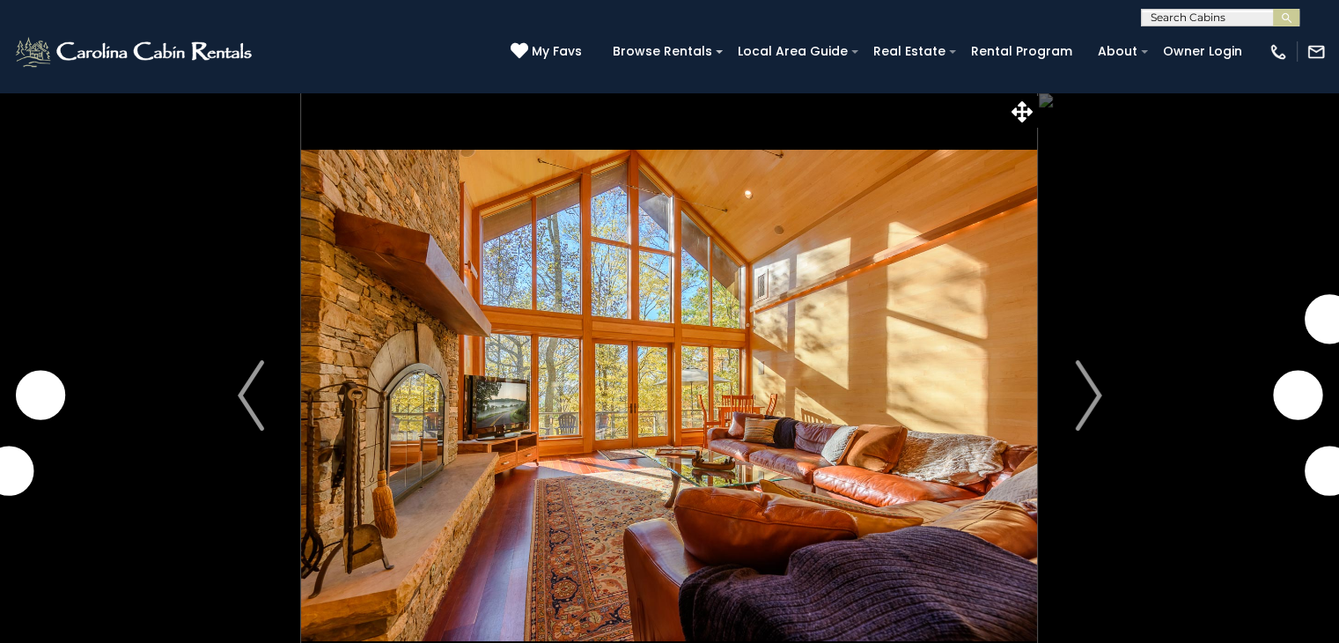
scroll to position [264, 0]
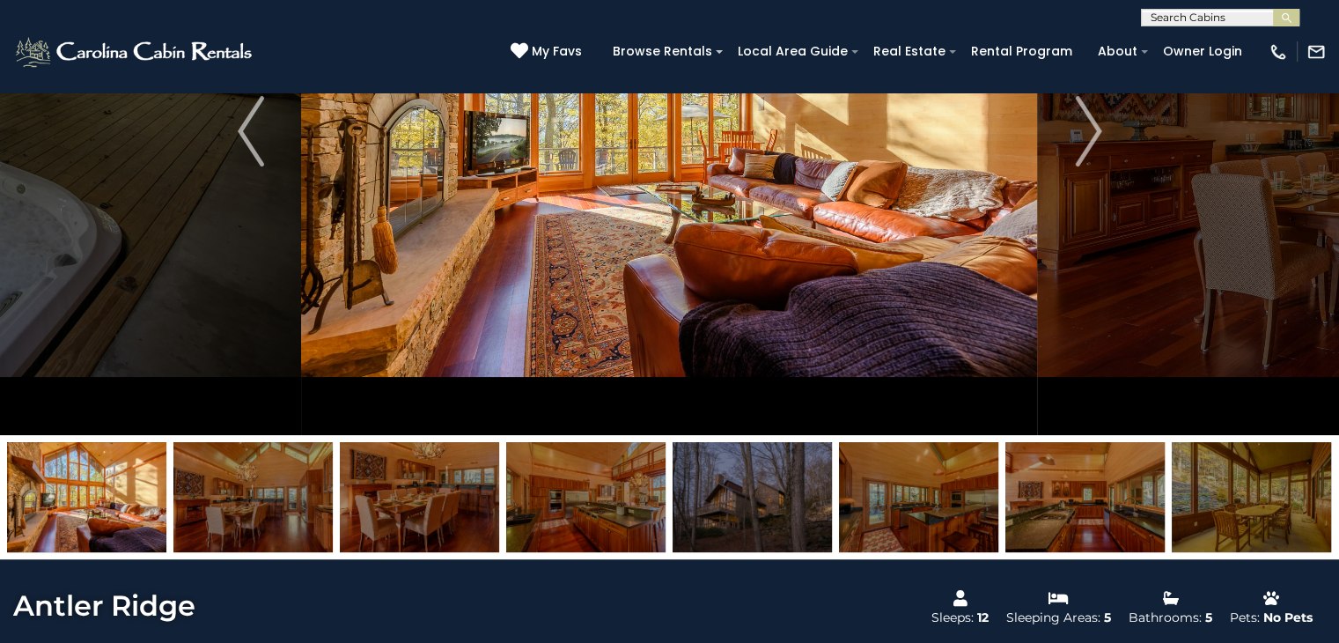
click at [1232, 512] on img at bounding box center [1251, 497] width 159 height 110
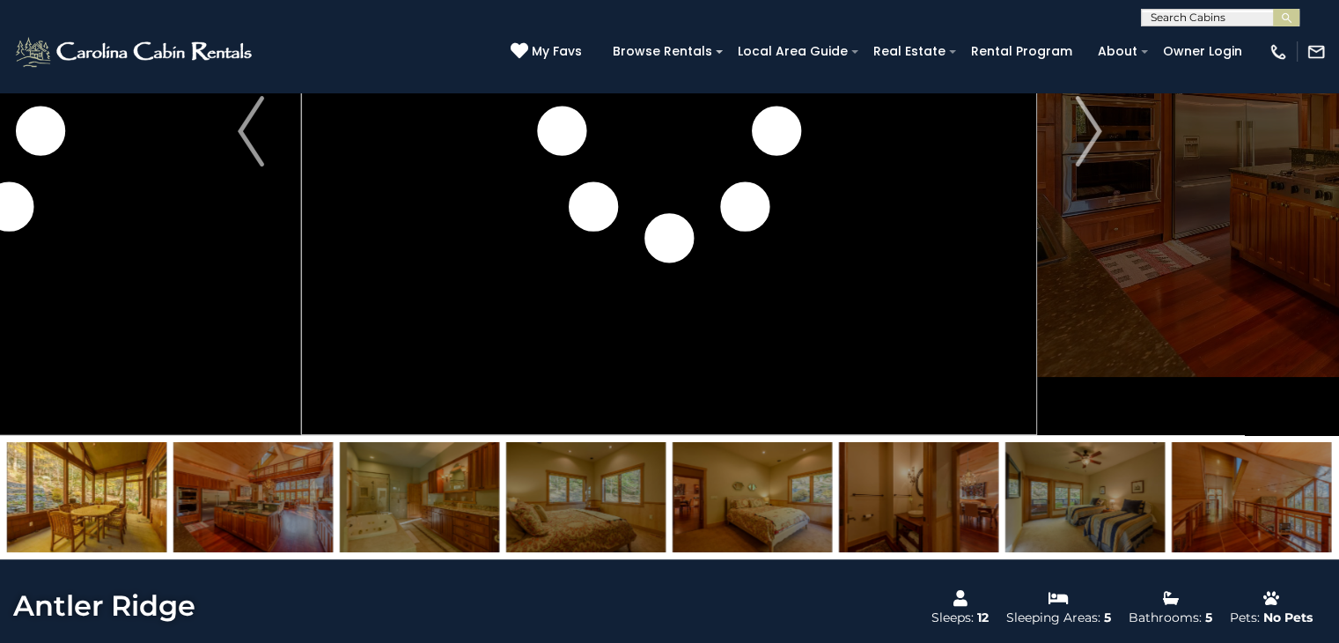
click at [1257, 504] on img at bounding box center [1251, 497] width 159 height 110
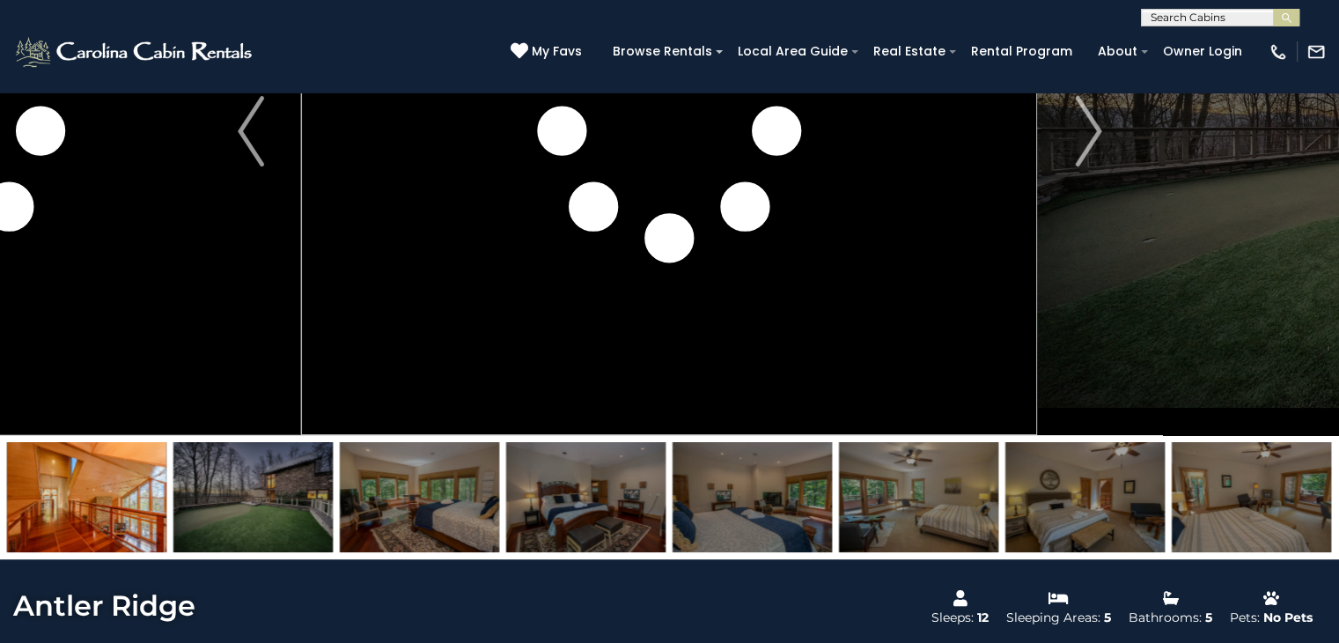
click at [276, 534] on img at bounding box center [252, 497] width 159 height 110
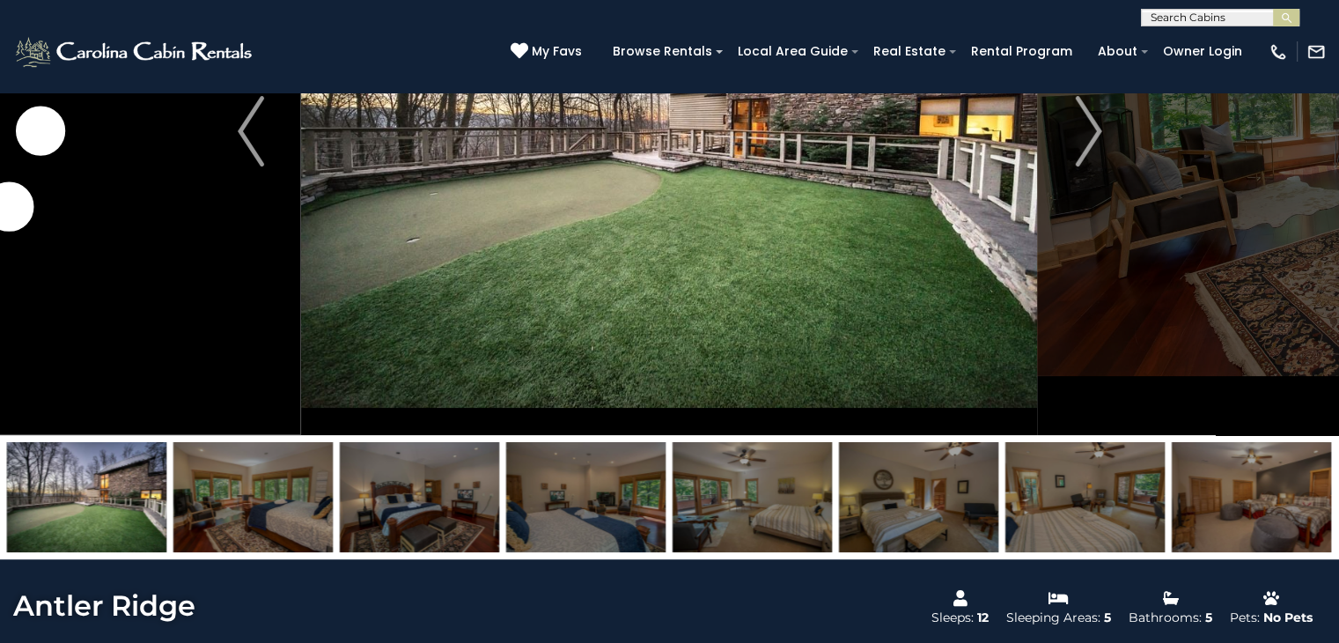
click at [1099, 501] on img at bounding box center [1084, 497] width 159 height 110
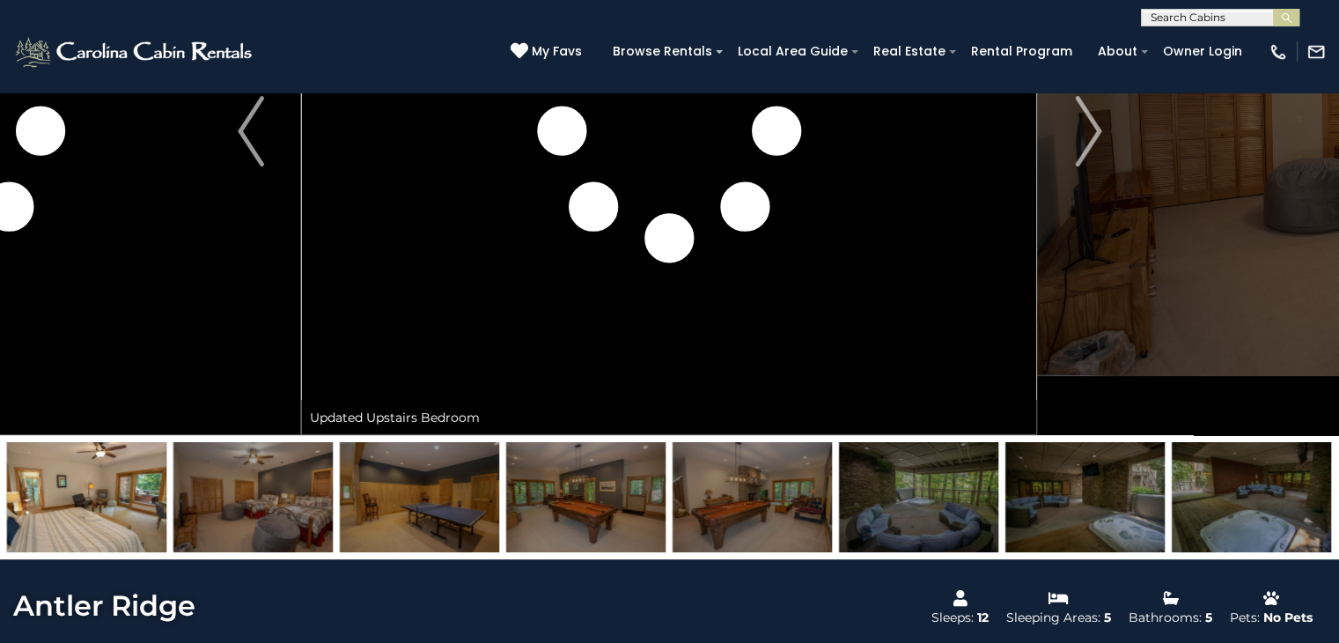
click at [933, 515] on img at bounding box center [918, 497] width 159 height 110
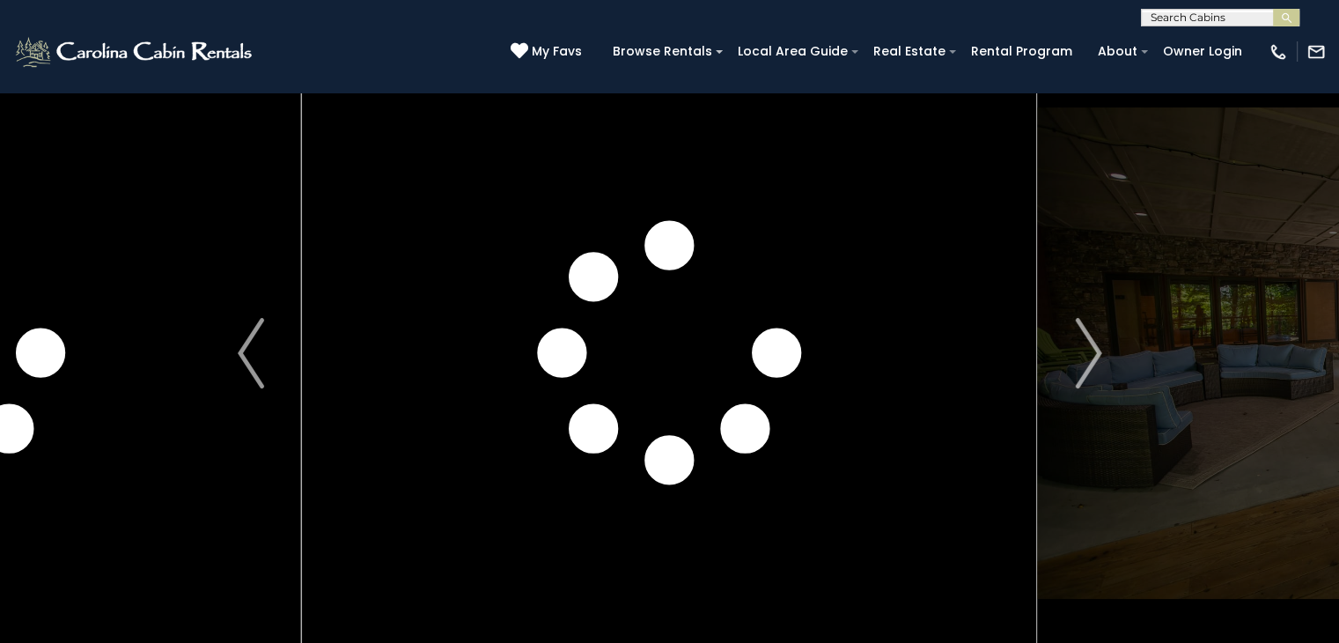
scroll to position [0, 0]
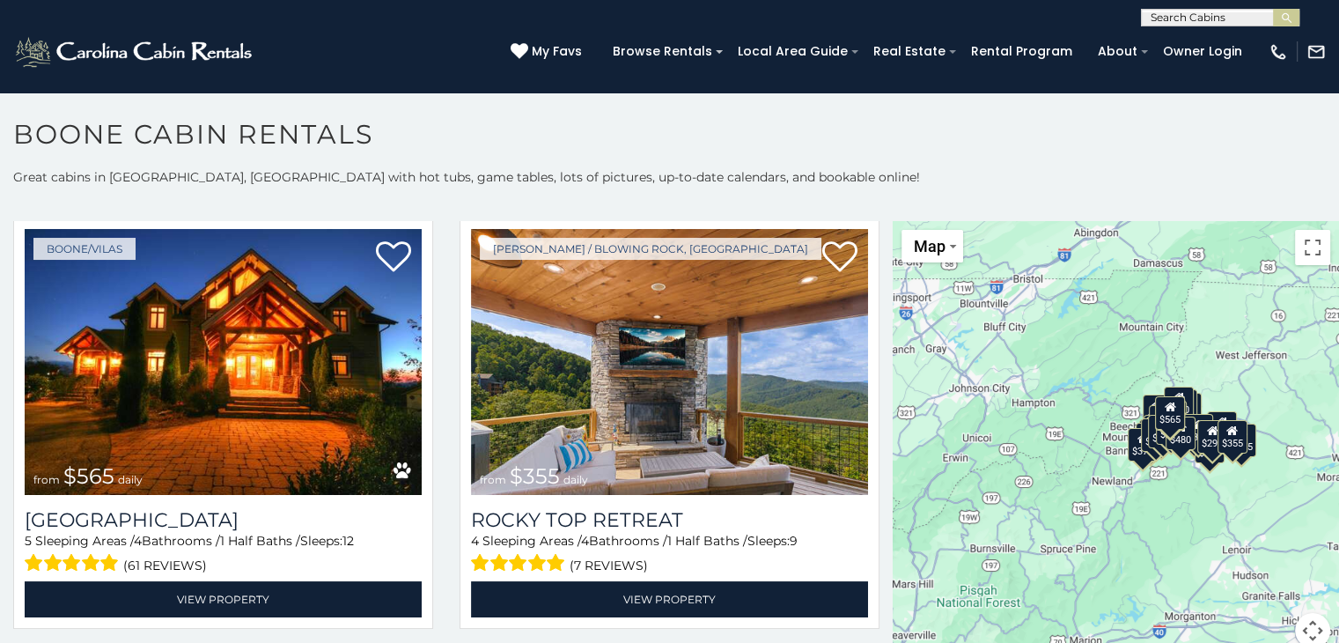
scroll to position [880, 0]
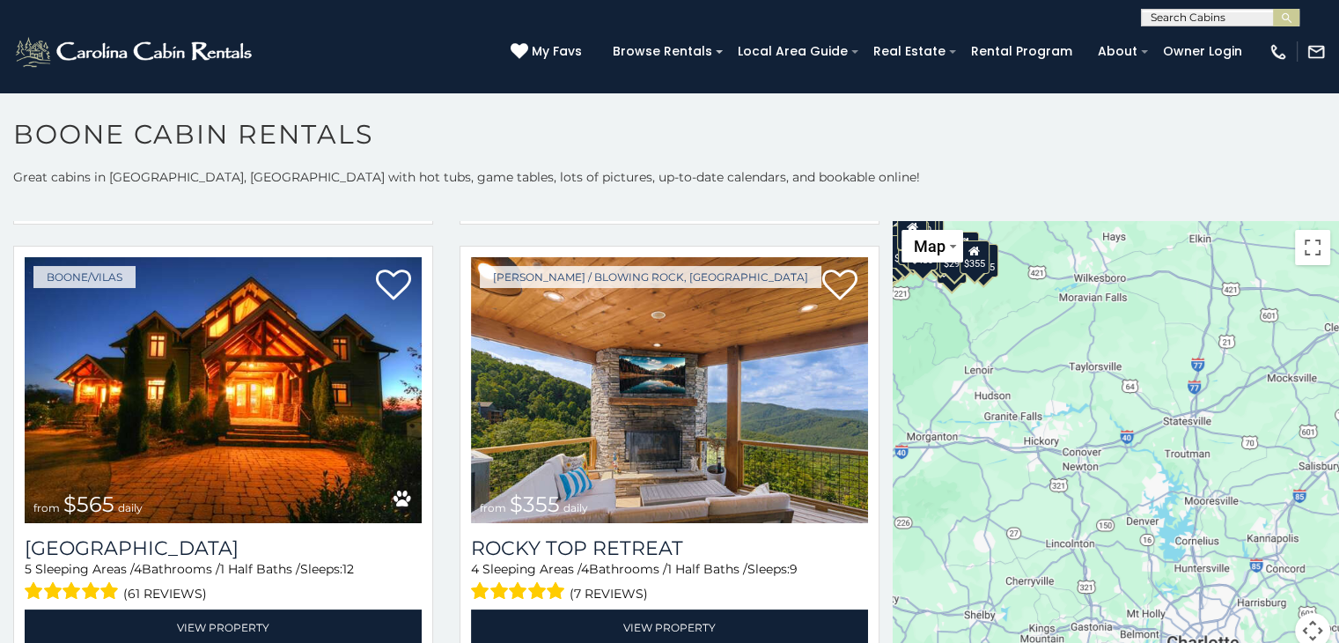
drag, startPoint x: 1165, startPoint y: 533, endPoint x: 1125, endPoint y: 400, distance: 138.7
click at [907, 348] on div "$349 $480 $315 $425 $565 $355 $635 $675 $930 $400 $451 $330 $400 $485 $460 $395…" at bounding box center [1116, 445] width 446 height 448
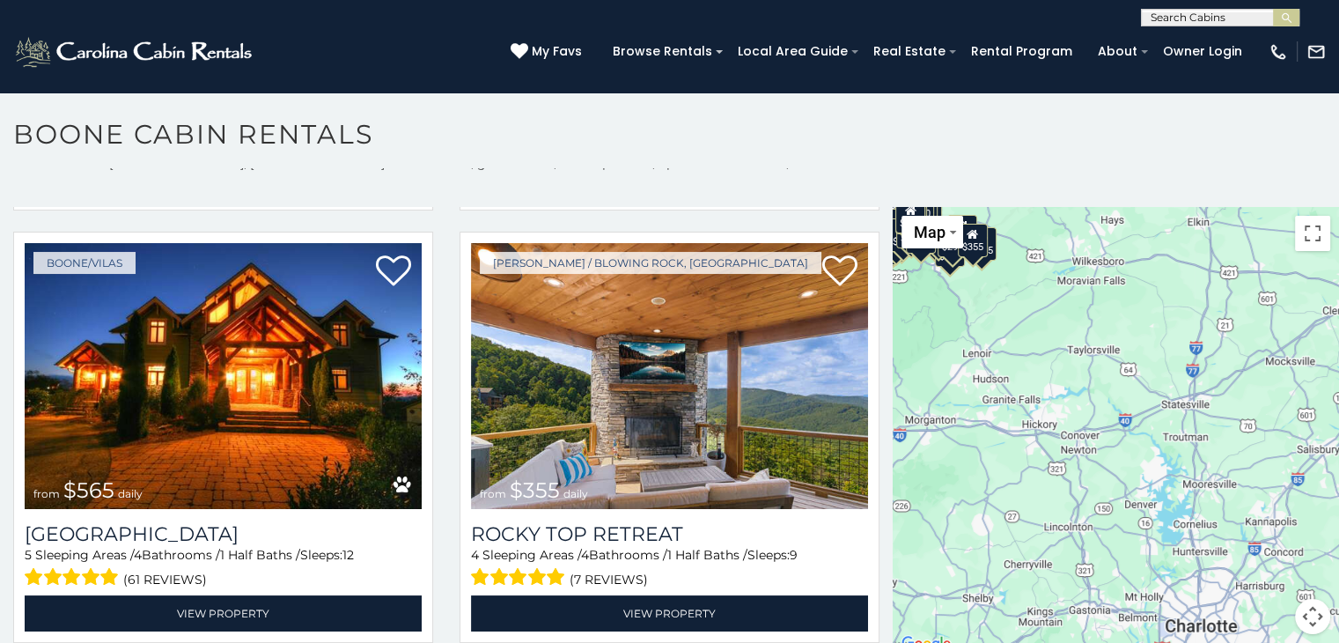
scroll to position [17, 0]
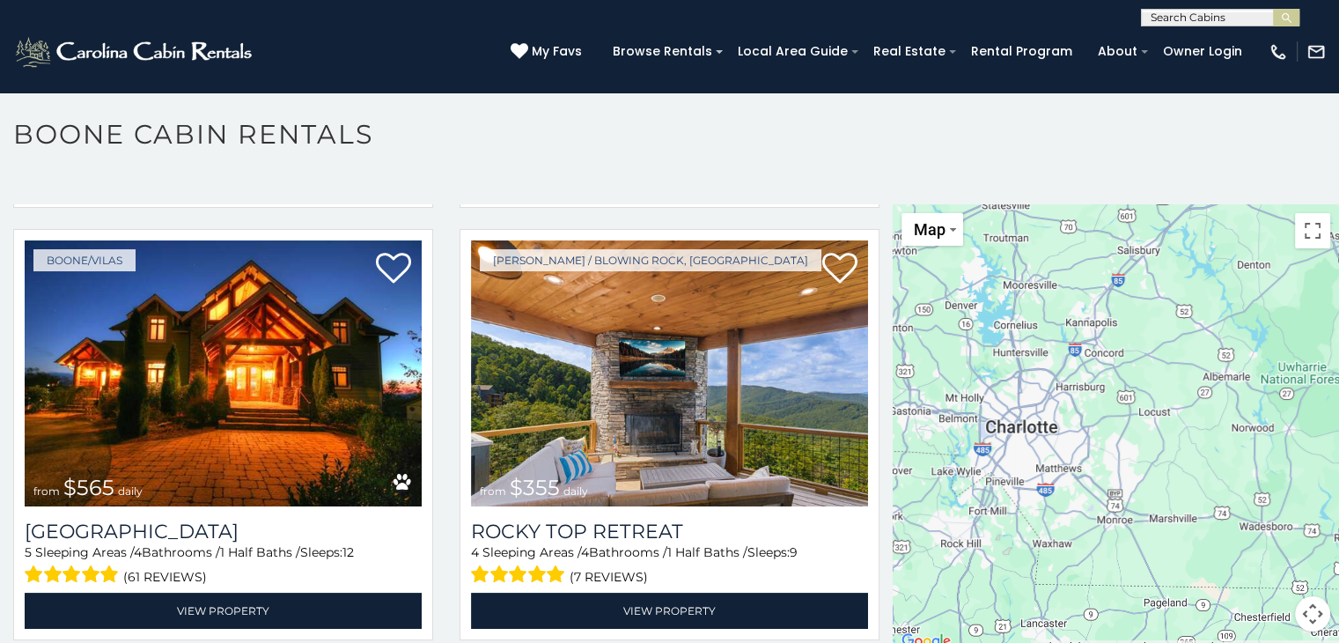
drag, startPoint x: 1134, startPoint y: 522, endPoint x: 972, endPoint y: 361, distance: 228.5
click at [974, 361] on div "$349 $480 $315 $425 $565 $355 $635 $675 $930 $400 $451 $330 $400 $485 $460 $395…" at bounding box center [1116, 428] width 446 height 448
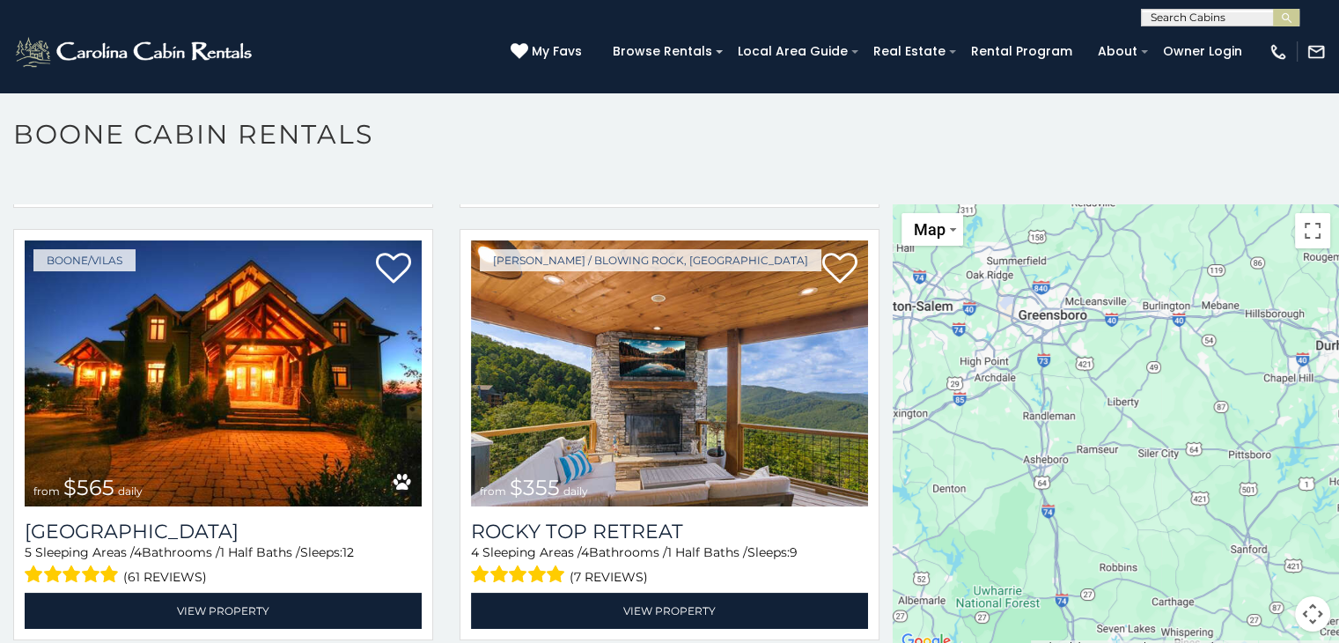
drag, startPoint x: 1266, startPoint y: 332, endPoint x: 939, endPoint y: 547, distance: 390.9
click at [937, 552] on div "$349 $480 $315 $425 $565 $355 $635 $675 $930 $400 $451 $330 $400 $485 $460 $395…" at bounding box center [1116, 428] width 446 height 448
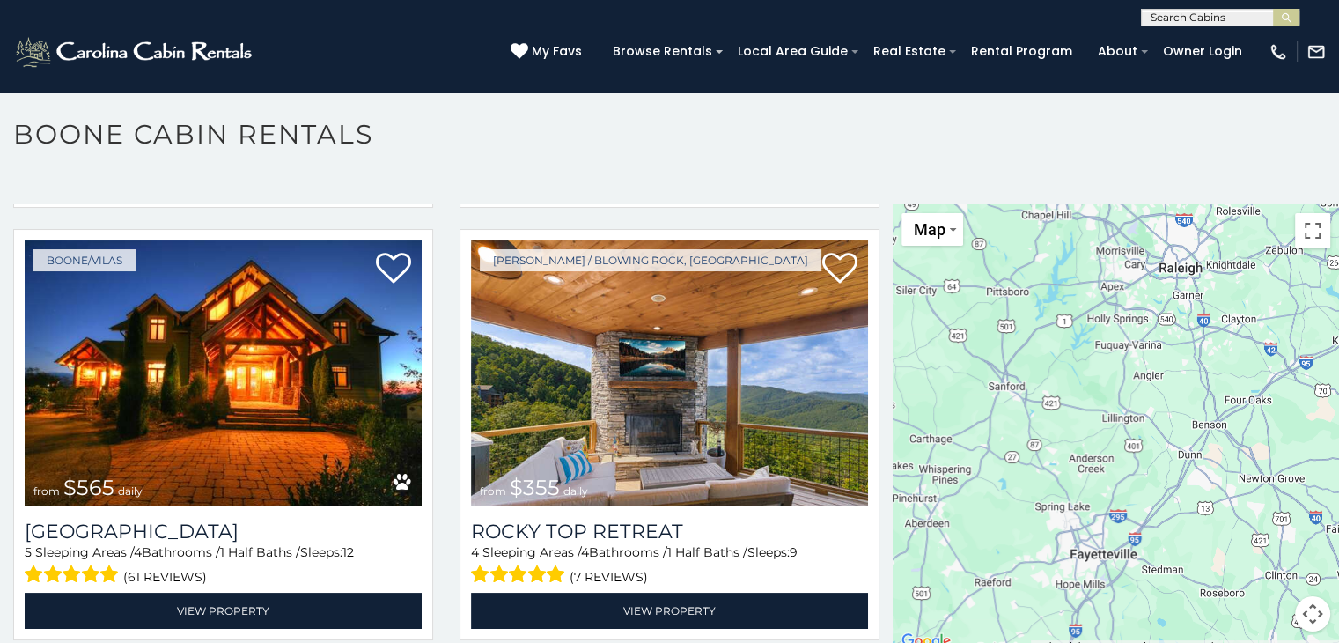
drag, startPoint x: 1159, startPoint y: 532, endPoint x: 1080, endPoint y: 385, distance: 166.6
click at [958, 373] on div "$349 $480 $315 $425 $565 $355 $635 $675 $930 $400 $451 $330 $400 $485 $460 $395…" at bounding box center [1116, 428] width 446 height 448
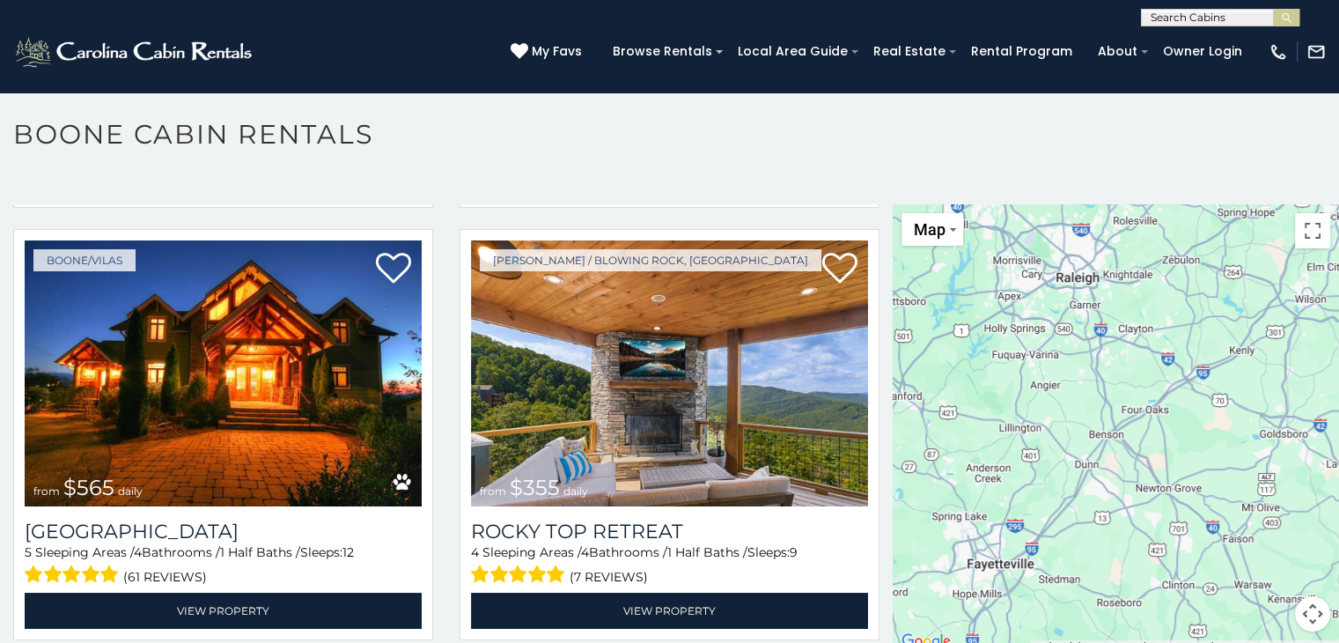
drag, startPoint x: 1206, startPoint y: 396, endPoint x: 1106, endPoint y: 409, distance: 101.2
click at [1106, 409] on div "$349 $480 $315 $425 $565 $355 $635 $675 $930 $400 $451 $330 $400 $485 $460 $395…" at bounding box center [1116, 428] width 446 height 448
